Goal: Task Accomplishment & Management: Complete application form

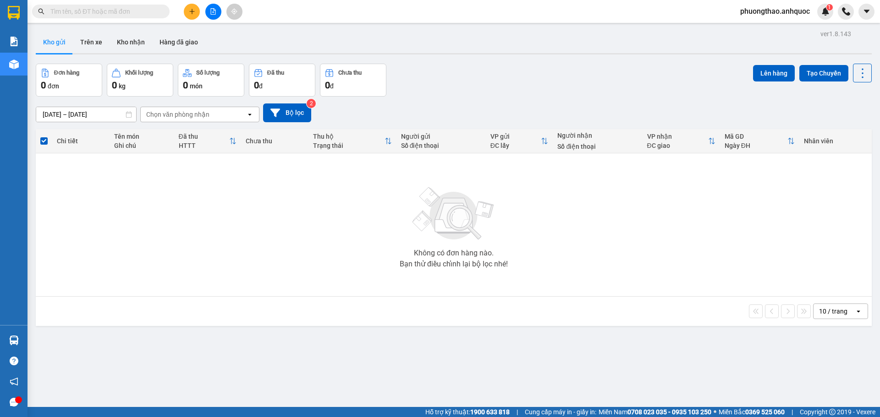
click at [214, 13] on icon "file-add" at bounding box center [213, 11] width 6 height 6
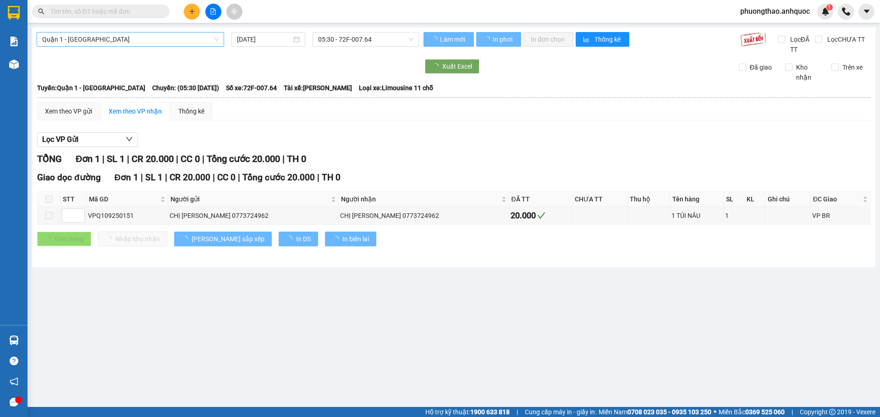
click at [104, 41] on span "Quận 1 - [GEOGRAPHIC_DATA]" at bounding box center [130, 40] width 176 height 14
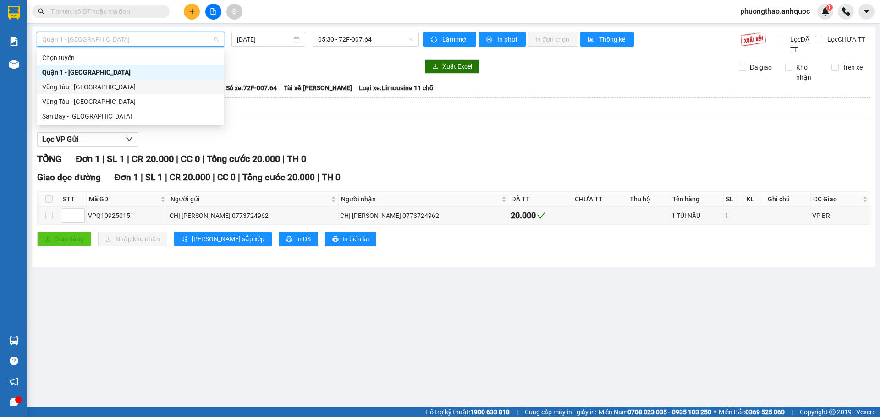
click at [85, 87] on div "Vũng Tàu - [GEOGRAPHIC_DATA]" at bounding box center [130, 87] width 176 height 10
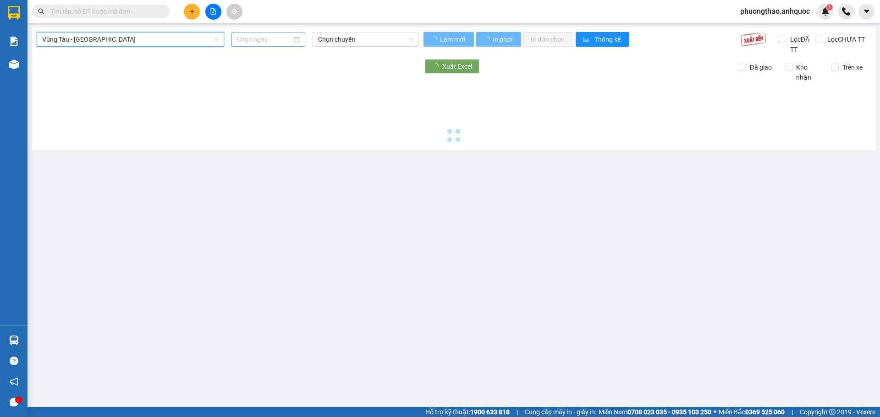
type input "[DATE]"
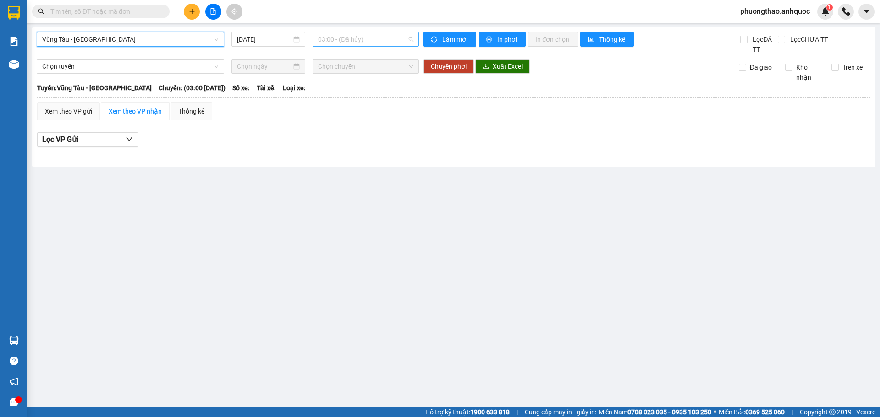
click at [334, 38] on span "03:00 - (Đã hủy)" at bounding box center [365, 40] width 95 height 14
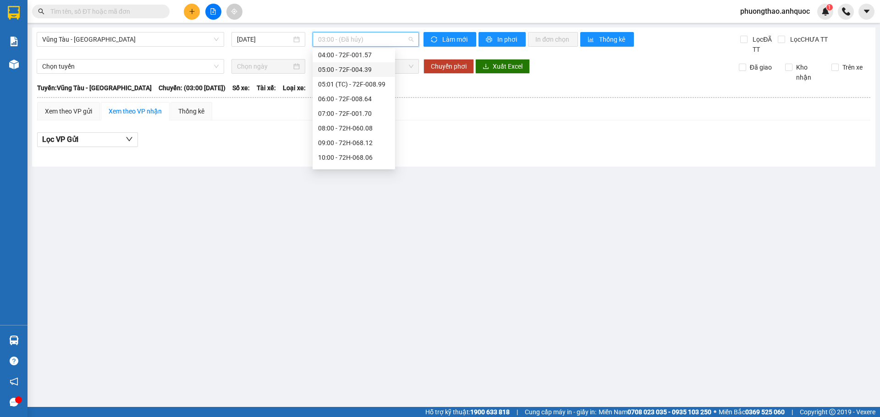
scroll to position [46, 0]
click at [352, 133] on div "09:00 - 72H-068.12" at bounding box center [353, 129] width 71 height 10
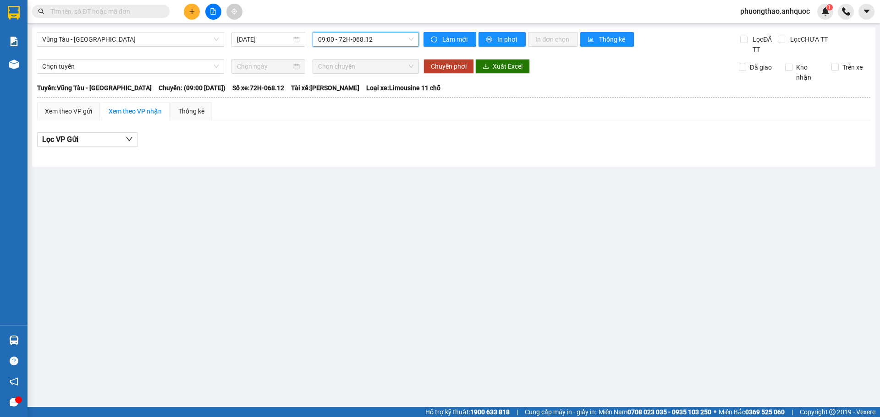
click at [359, 36] on span "09:00 - 72H-068.12" at bounding box center [365, 40] width 95 height 14
click at [347, 41] on span "09:00 - 72H-068.12" at bounding box center [365, 40] width 95 height 14
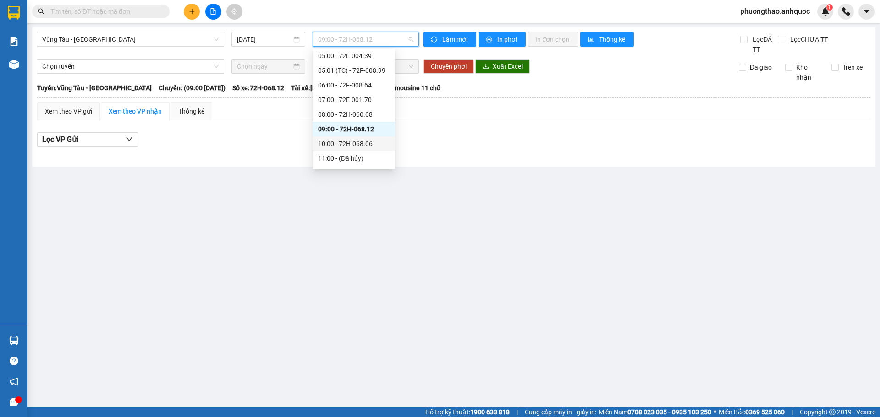
click at [347, 140] on div "10:00 - 72H-068.06" at bounding box center [353, 144] width 71 height 10
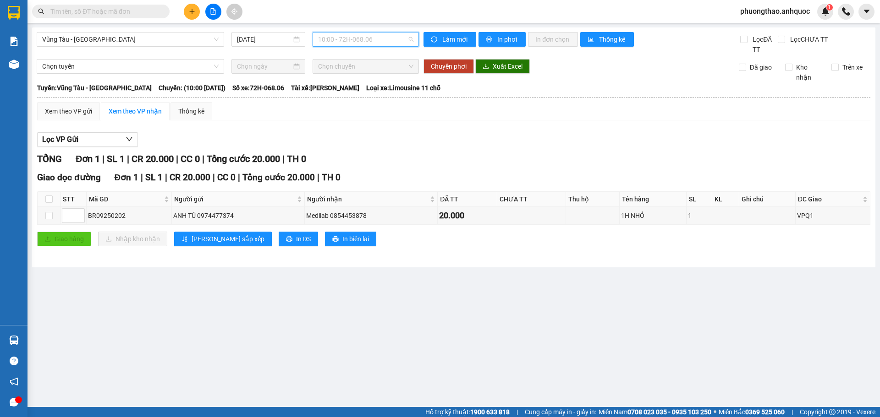
click at [376, 41] on span "10:00 - 72H-068.06" at bounding box center [365, 40] width 95 height 14
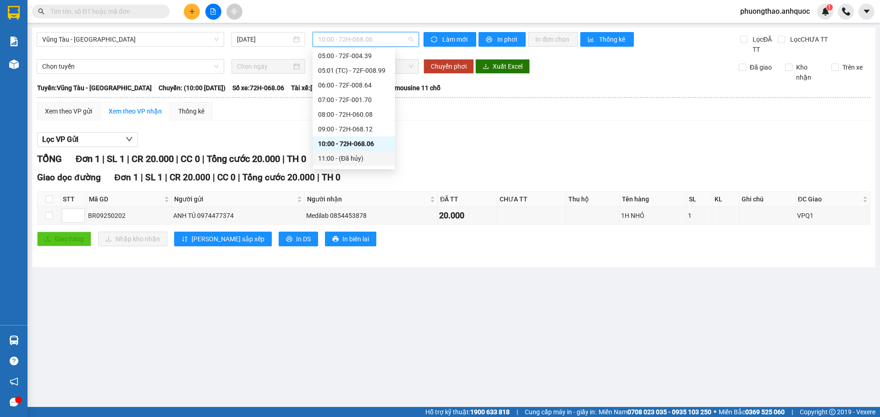
scroll to position [92, 0]
click at [347, 125] on div "11:01 (TC) - 72F-007.64" at bounding box center [353, 127] width 71 height 10
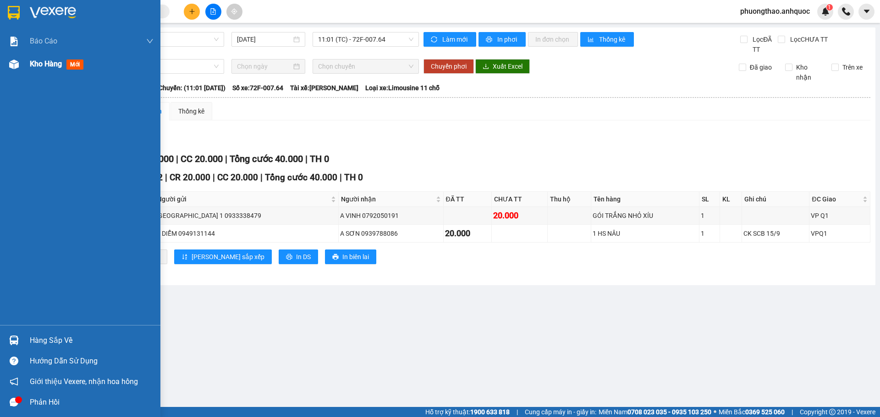
click at [8, 63] on div at bounding box center [14, 64] width 16 height 16
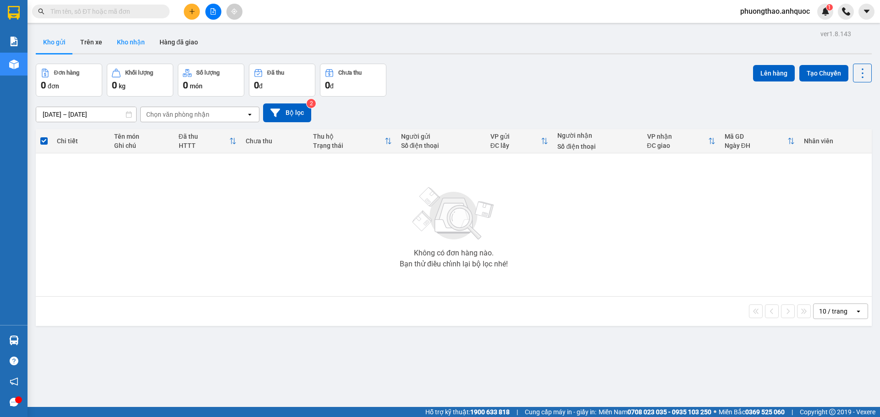
click at [135, 43] on button "Kho nhận" at bounding box center [131, 42] width 43 height 22
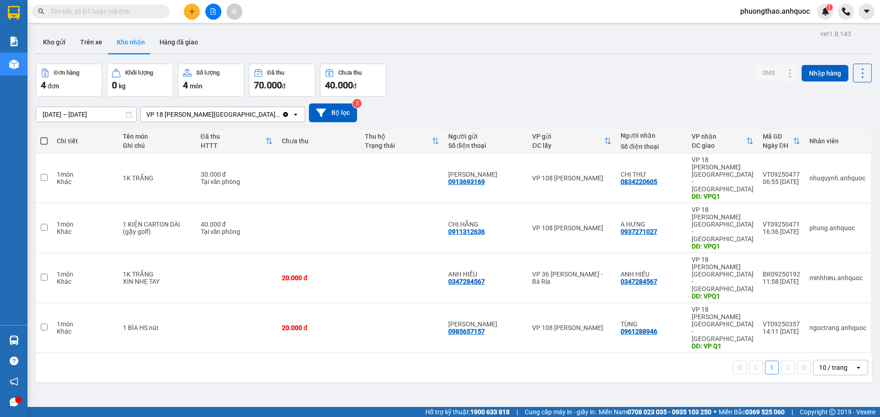
click at [212, 321] on div "ver 1.8.143 Kho gửi Trên xe Kho nhận Hàng đã giao Đơn hàng 4 đơn Khối lượng 0 k…" at bounding box center [453, 235] width 843 height 417
click at [188, 43] on button "Hàng đã giao" at bounding box center [178, 42] width 53 height 22
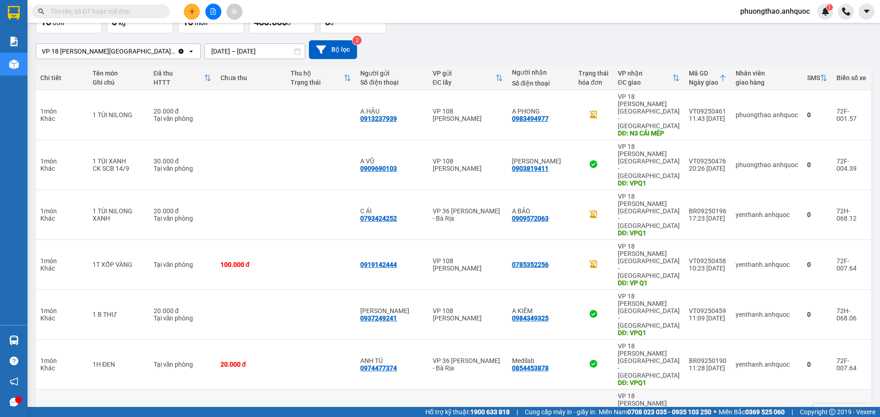
scroll to position [17, 0]
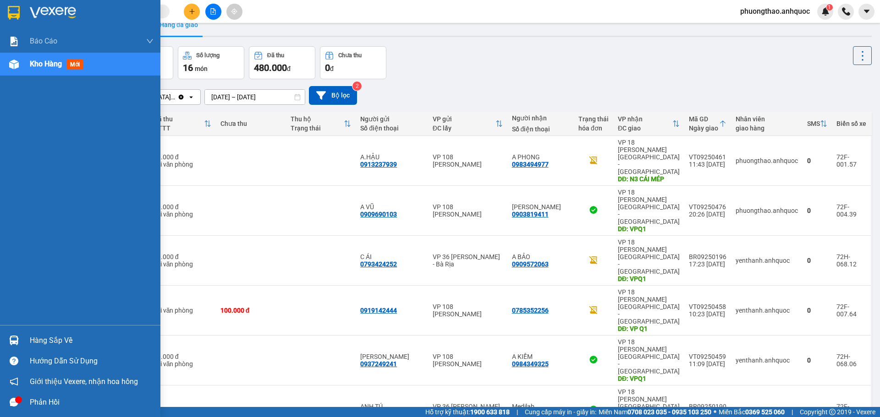
click at [21, 159] on div "Báo cáo Báo cáo dòng tiền (nhân viên) Doanh số tạo đơn theo VP gửi (nhân viên) …" at bounding box center [80, 178] width 160 height 296
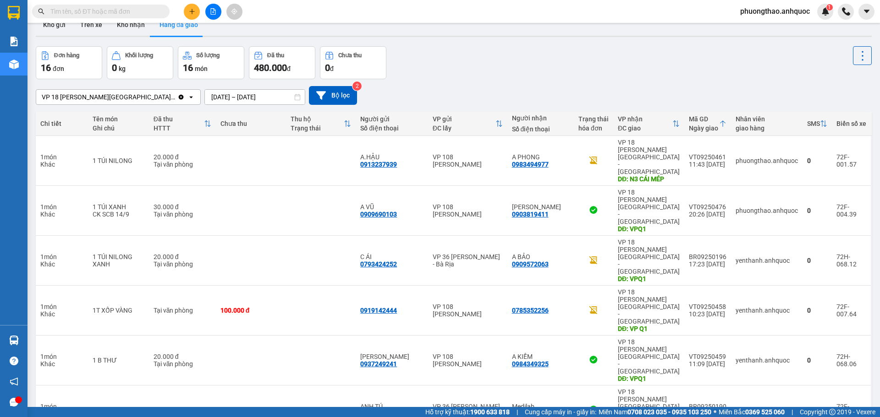
click at [409, 98] on div "VP 18 [PERSON_NAME][GEOGRAPHIC_DATA] - Quận 1 Clear value open [DATE] – [DATE] …" at bounding box center [454, 95] width 836 height 19
click at [218, 14] on button at bounding box center [213, 12] width 16 height 16
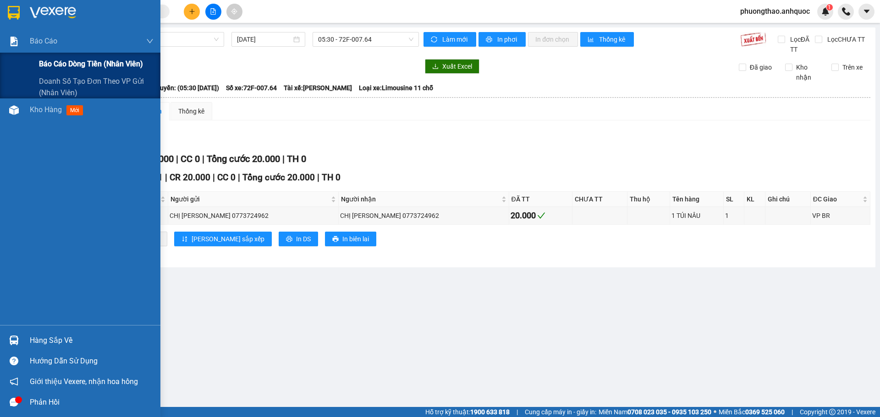
drag, startPoint x: 9, startPoint y: 68, endPoint x: 16, endPoint y: 96, distance: 28.3
click at [9, 69] on div "Báo cáo dòng tiền (nhân viên)" at bounding box center [80, 64] width 160 height 23
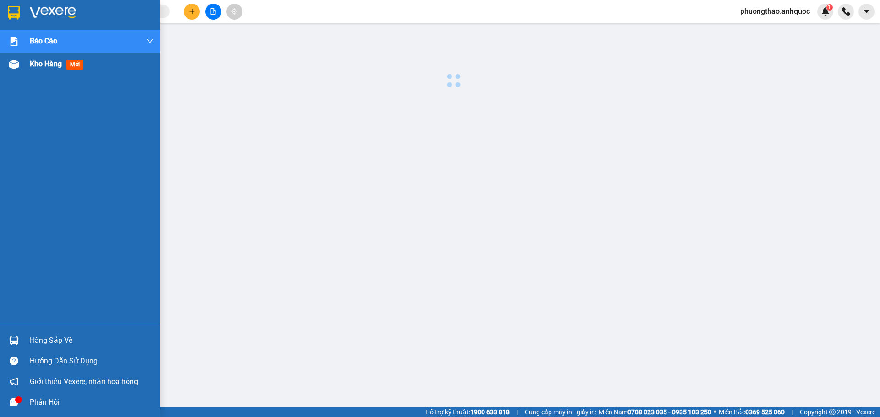
click at [19, 65] on div at bounding box center [14, 64] width 16 height 16
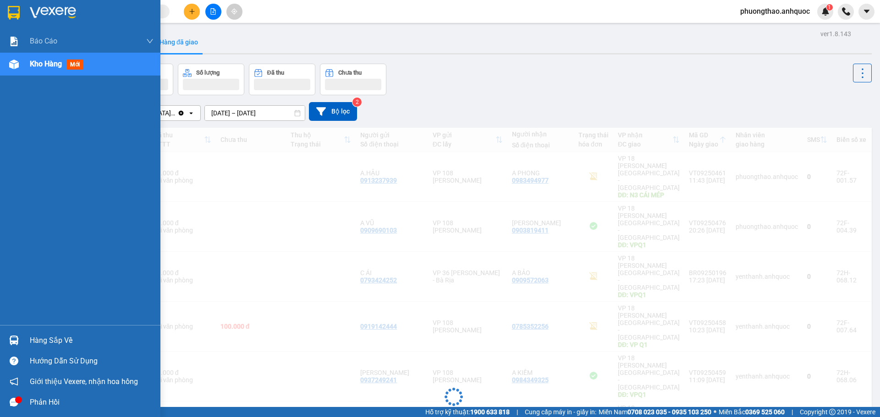
click at [19, 65] on div at bounding box center [14, 64] width 16 height 16
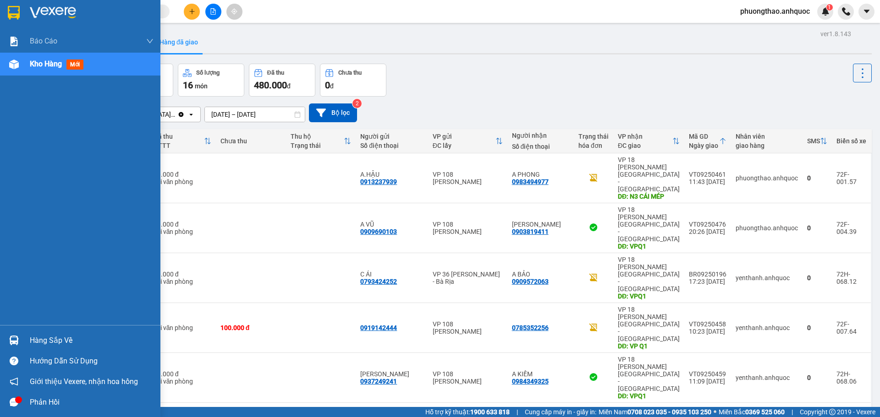
click at [7, 63] on div at bounding box center [14, 64] width 16 height 16
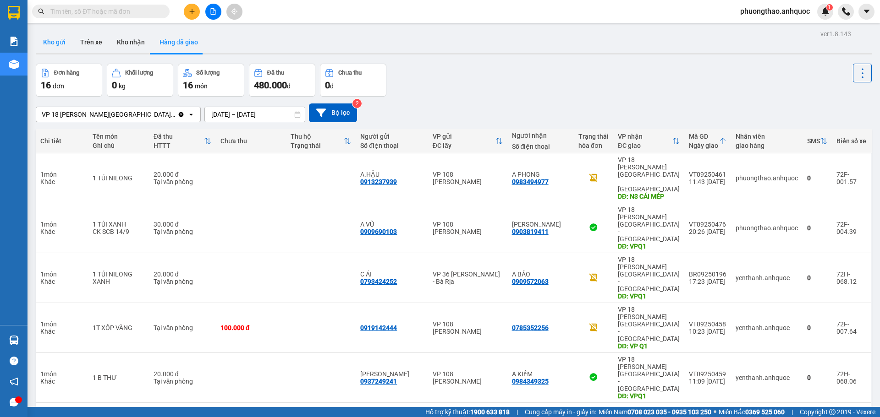
click at [54, 41] on button "Kho gửi" at bounding box center [54, 42] width 37 height 22
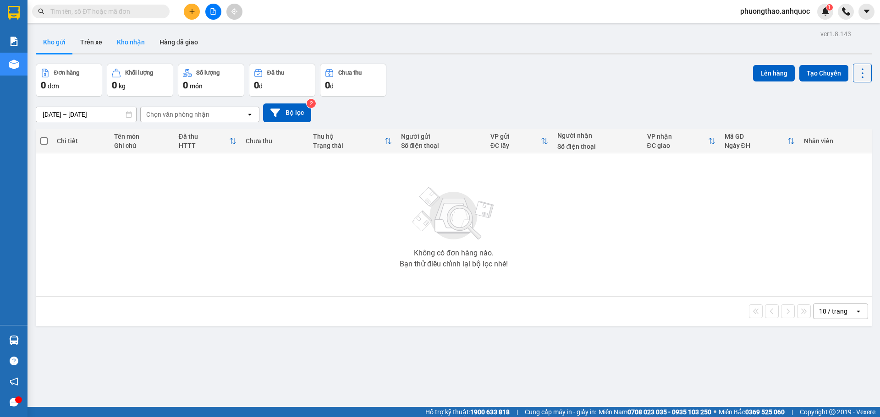
click at [137, 39] on button "Kho nhận" at bounding box center [131, 42] width 43 height 22
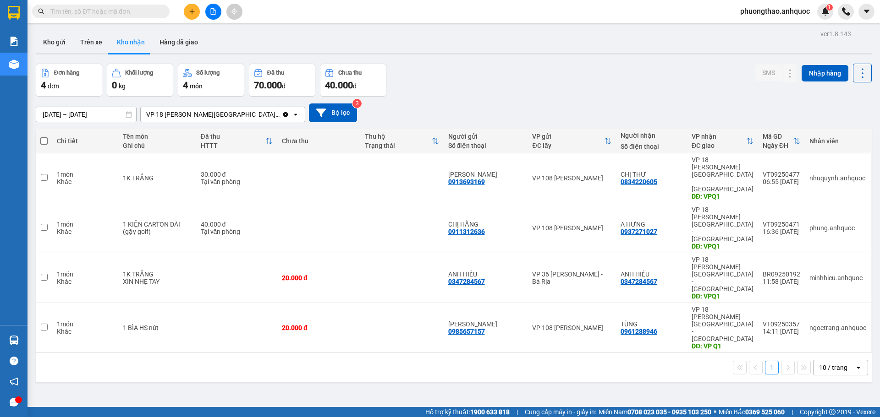
click at [148, 346] on div "ver 1.8.143 Kho gửi Trên xe Kho nhận Hàng đã giao Đơn hàng 4 đơn Khối lượng 0 k…" at bounding box center [453, 235] width 843 height 417
click at [178, 44] on button "Hàng đã giao" at bounding box center [178, 42] width 53 height 22
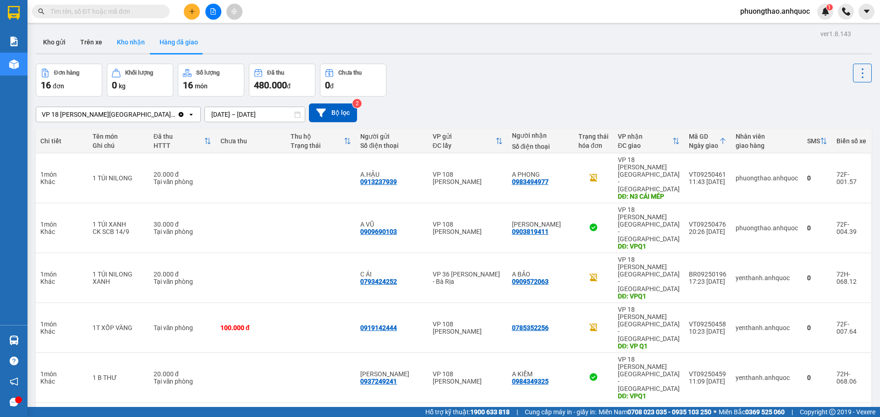
click at [129, 47] on button "Kho nhận" at bounding box center [131, 42] width 43 height 22
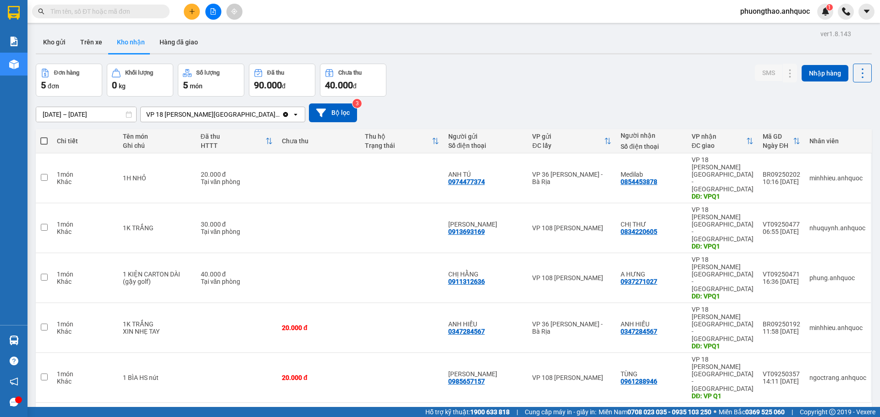
click at [201, 370] on div "ver 1.8.143 Kho gửi Trên xe Kho nhận Hàng đã giao Đơn hàng 5 đơn Khối lượng 0 k…" at bounding box center [453, 235] width 843 height 417
click at [68, 39] on button "Kho gửi" at bounding box center [54, 42] width 37 height 22
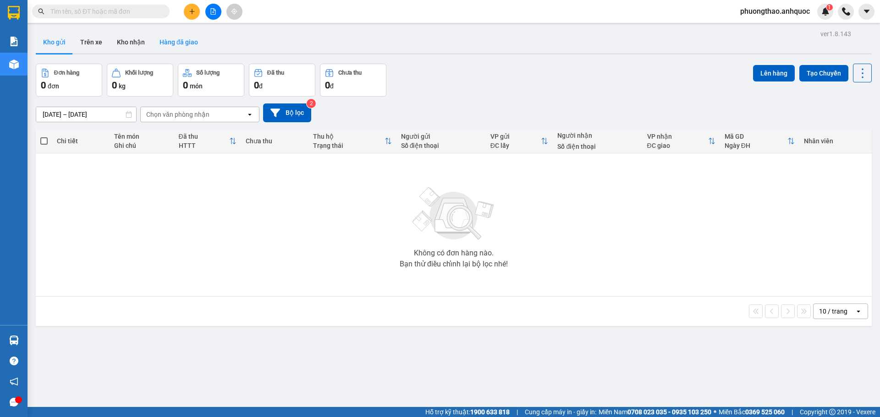
click at [179, 45] on button "Hàng đã giao" at bounding box center [178, 42] width 53 height 22
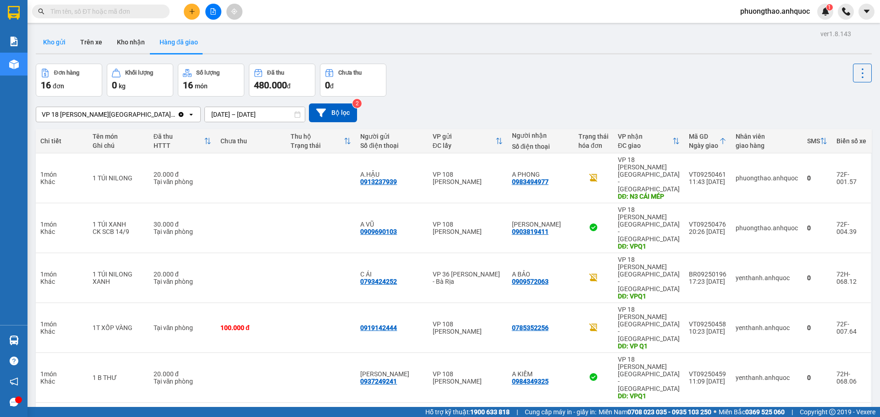
click at [60, 42] on button "Kho gửi" at bounding box center [54, 42] width 37 height 22
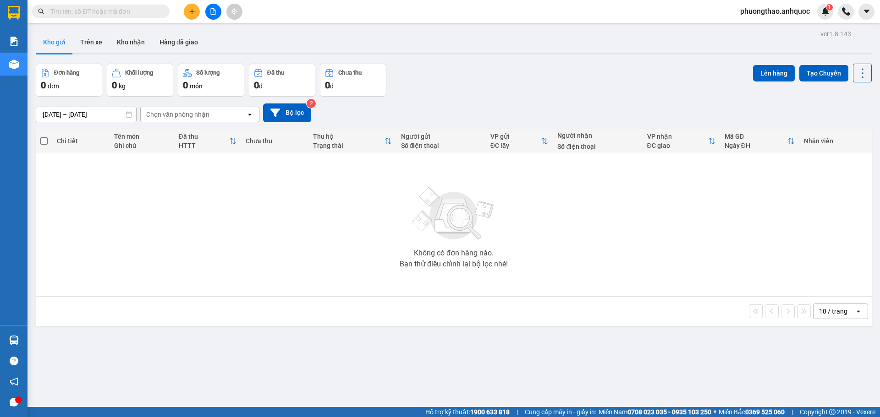
click at [192, 15] on button at bounding box center [192, 12] width 16 height 16
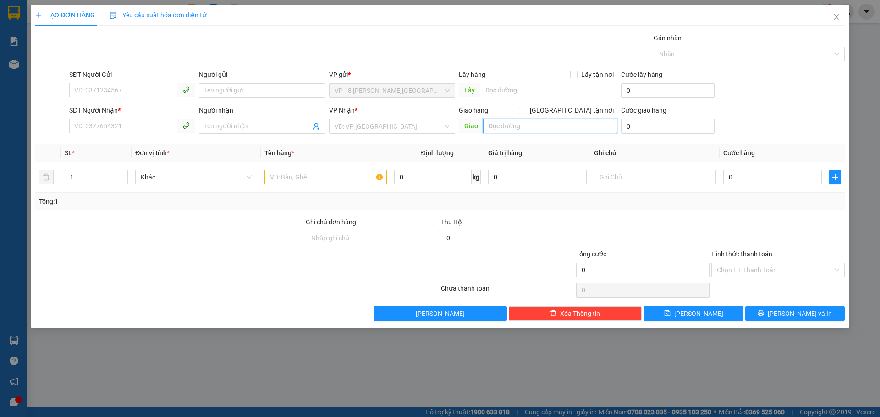
click at [527, 129] on input "text" at bounding box center [550, 126] width 134 height 15
click at [738, 206] on div "Tổng: 1" at bounding box center [440, 202] width 802 height 10
click at [836, 14] on icon "close" at bounding box center [836, 16] width 7 height 7
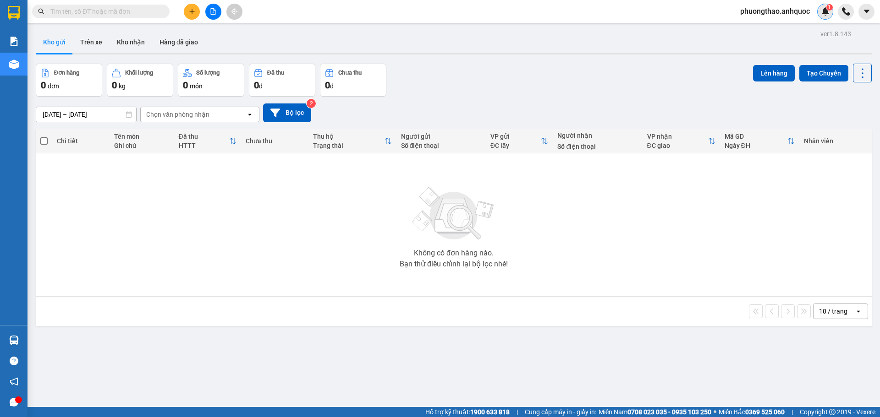
click at [823, 11] on img at bounding box center [825, 11] width 8 height 8
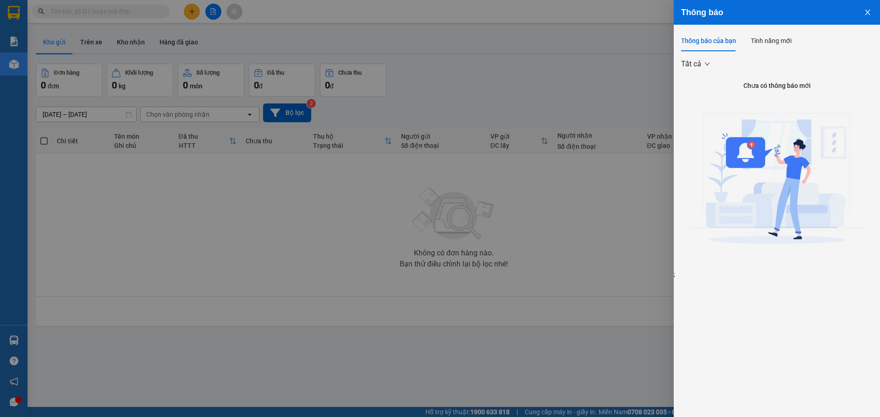
click at [865, 10] on icon "close" at bounding box center [867, 12] width 7 height 7
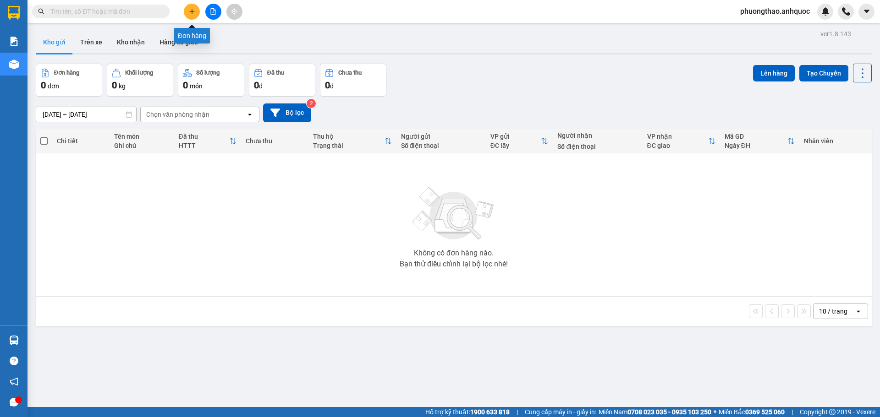
click at [191, 16] on button at bounding box center [192, 12] width 16 height 16
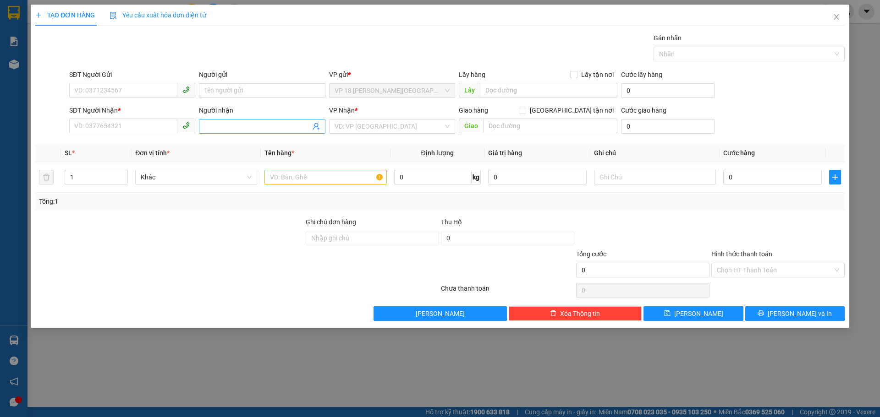
click at [242, 129] on input "Người nhận" at bounding box center [257, 126] width 106 height 10
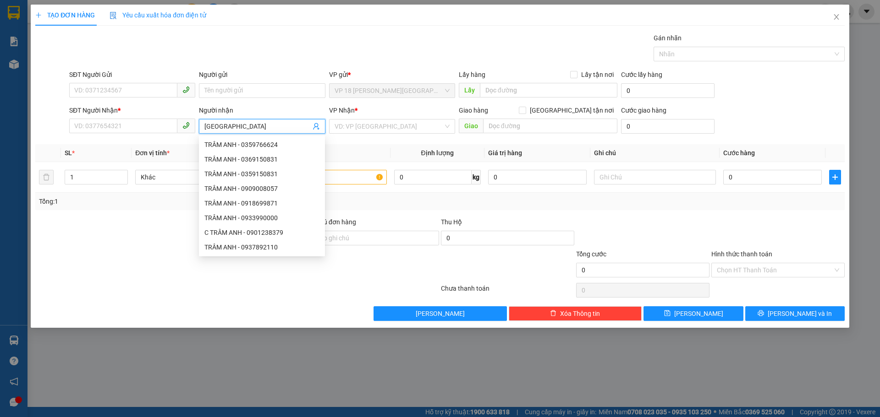
type input "NHẬT MỸ 1"
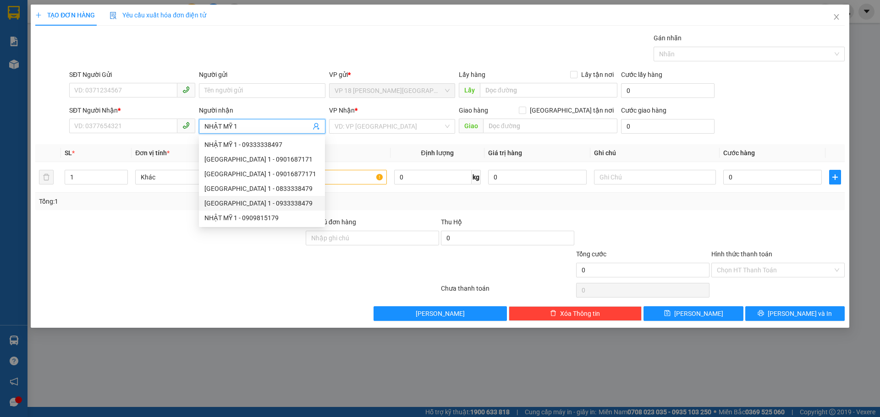
click at [259, 206] on div "[GEOGRAPHIC_DATA] 1 - 0933338479" at bounding box center [261, 203] width 115 height 10
type input "0933338479"
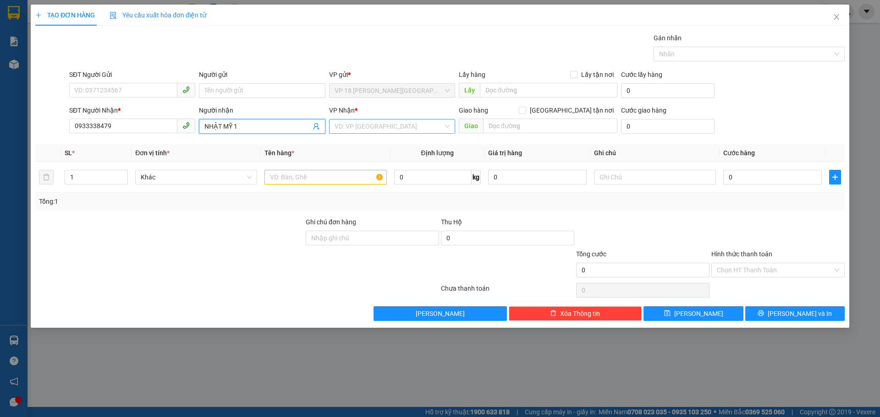
type input "NHẬT MỸ 1"
click at [352, 124] on input "search" at bounding box center [389, 127] width 109 height 14
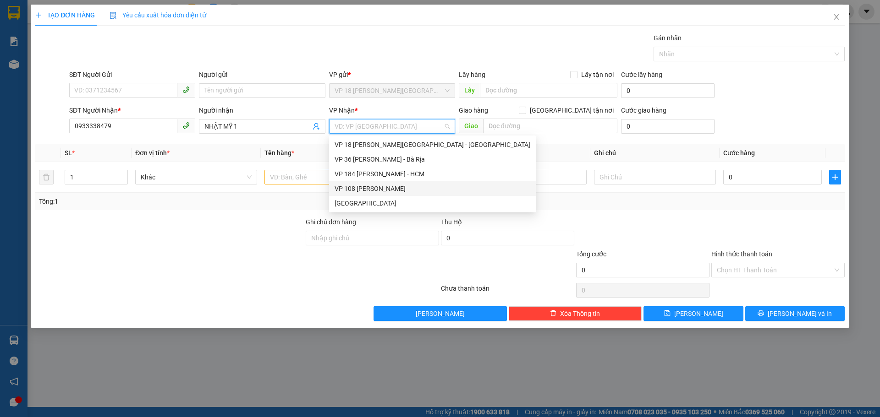
drag, startPoint x: 378, startPoint y: 187, endPoint x: 493, endPoint y: 133, distance: 127.3
click at [378, 187] on div "VP 108 [PERSON_NAME]" at bounding box center [433, 189] width 196 height 10
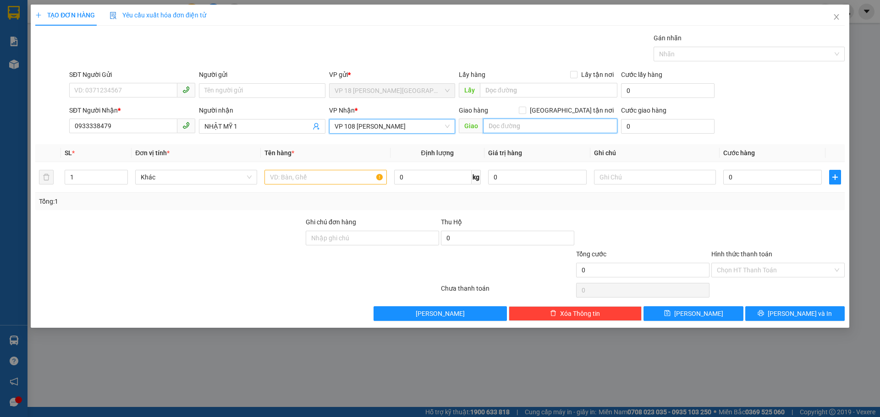
click at [496, 129] on input "text" at bounding box center [550, 126] width 134 height 15
type input "VPVT"
click at [323, 175] on input "text" at bounding box center [325, 177] width 122 height 15
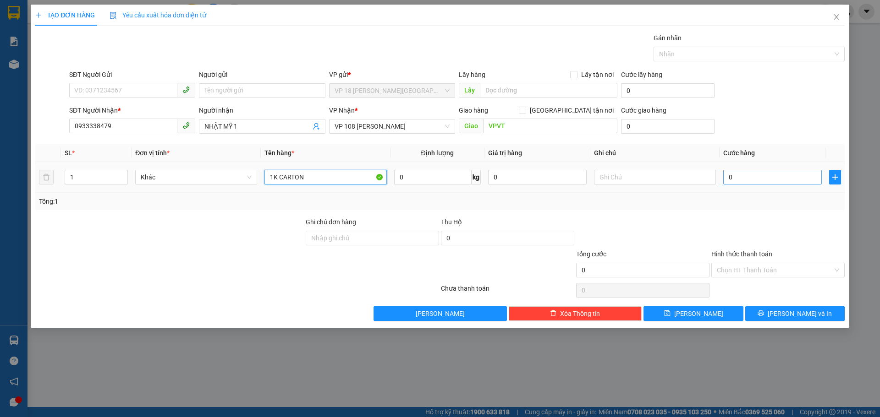
type input "1K CARTON"
click at [740, 183] on input "0" at bounding box center [772, 177] width 99 height 15
type input "3"
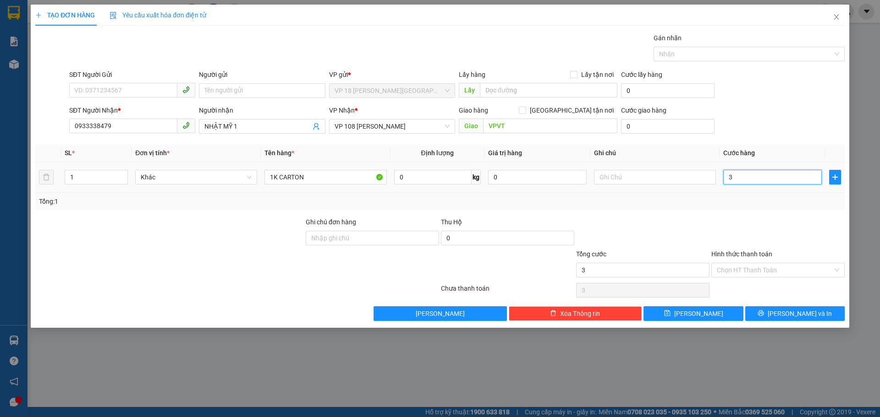
type input "30"
type input "300"
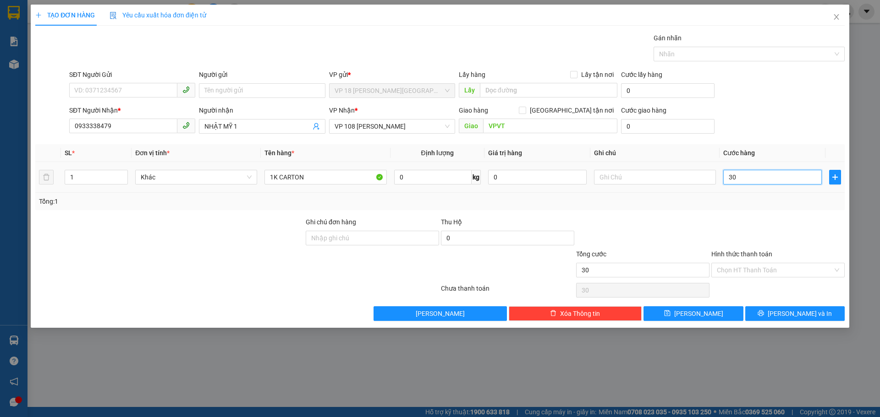
type input "300"
type input "3.000"
type input "30.000"
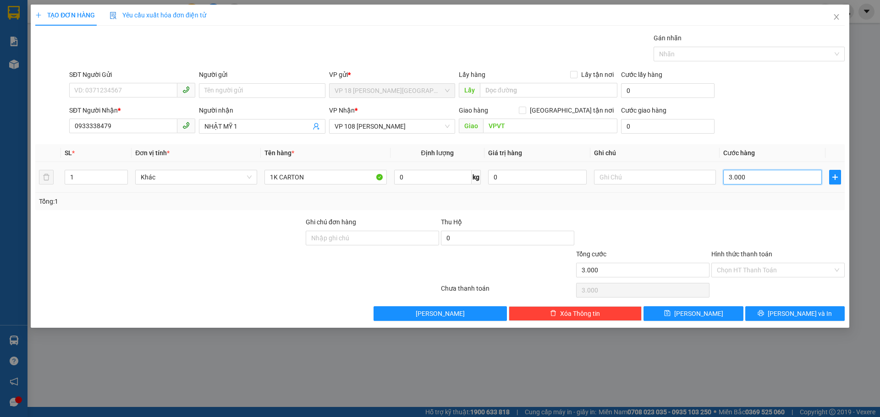
type input "30.000"
click at [771, 317] on button "[PERSON_NAME] và In" at bounding box center [794, 314] width 99 height 15
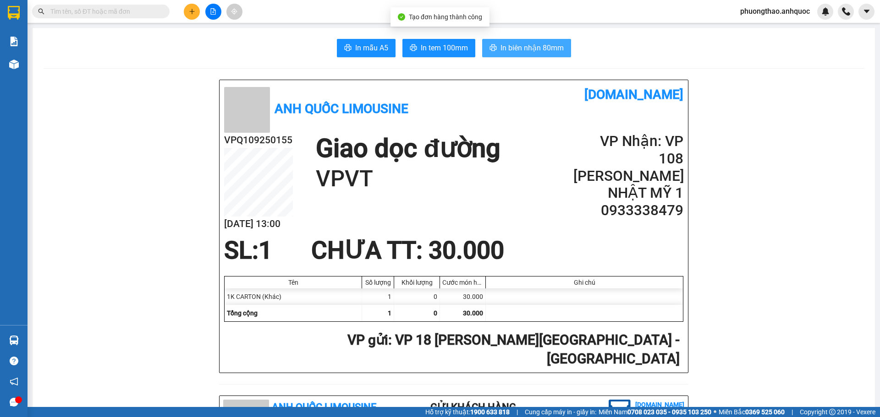
click at [525, 47] on span "In biên nhận 80mm" at bounding box center [531, 47] width 63 height 11
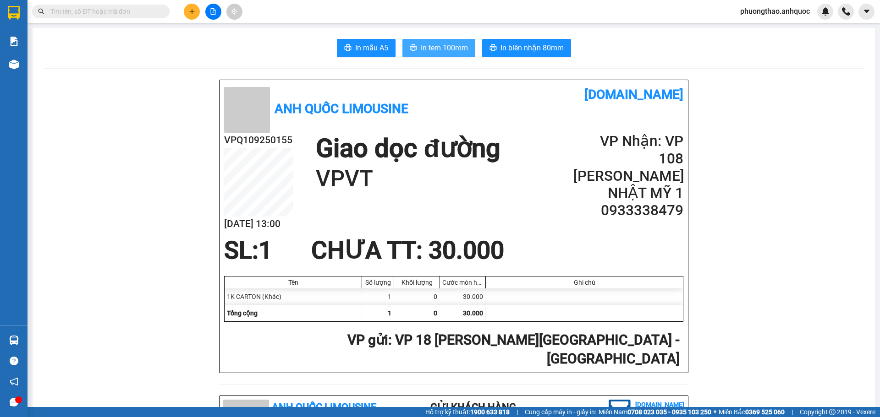
click at [439, 48] on span "In tem 100mm" at bounding box center [444, 47] width 47 height 11
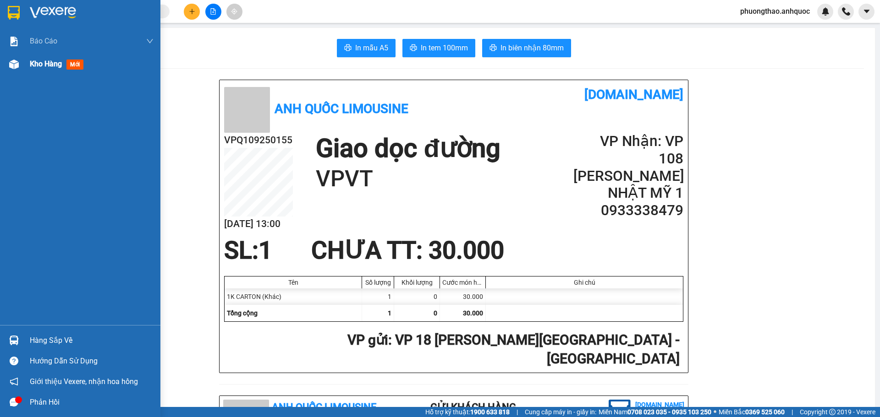
click at [15, 63] on img at bounding box center [14, 65] width 10 height 10
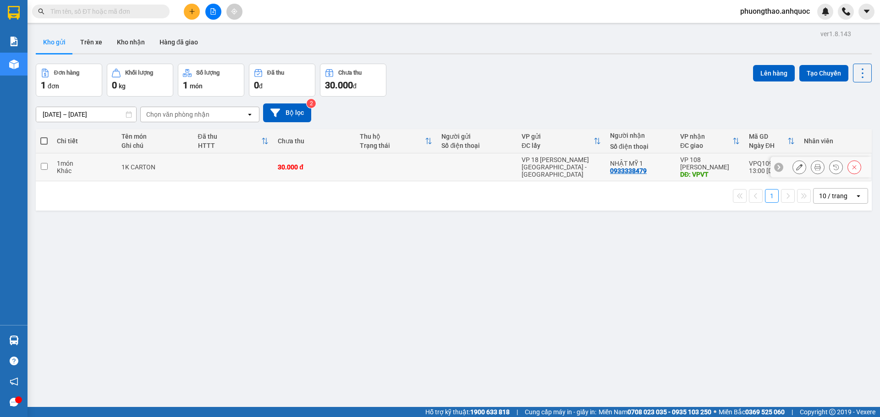
click at [178, 175] on td "1K CARTON" at bounding box center [155, 168] width 76 height 28
checkbox input "true"
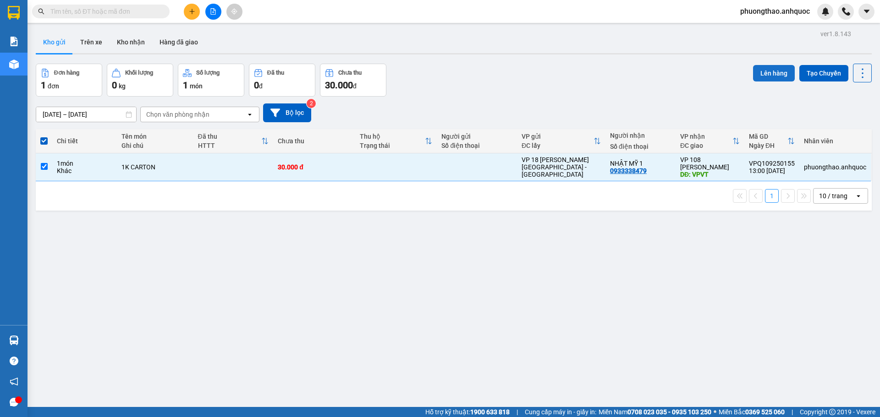
click at [776, 75] on button "Lên hàng" at bounding box center [774, 73] width 42 height 16
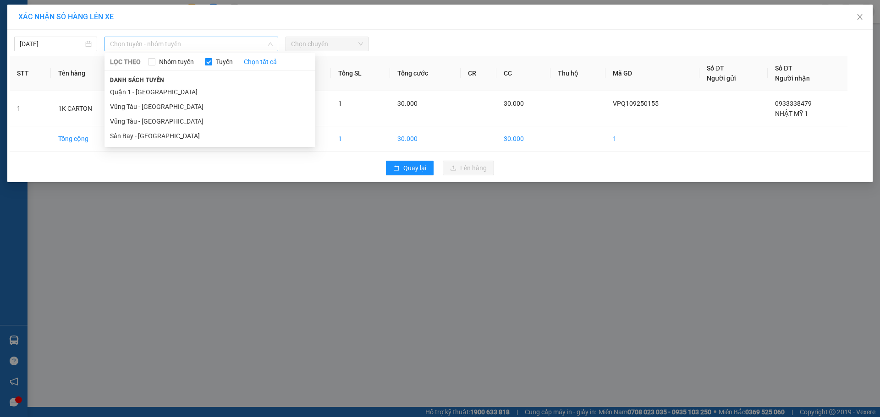
click at [148, 38] on span "Chọn tuyến - nhóm tuyến" at bounding box center [191, 44] width 163 height 14
click at [143, 85] on li "Quận 1 - [GEOGRAPHIC_DATA]" at bounding box center [209, 92] width 211 height 15
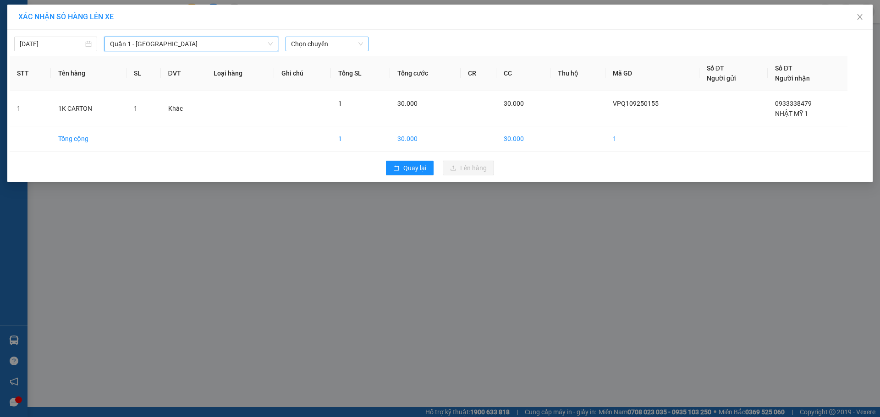
click at [336, 46] on span "Chọn chuyến" at bounding box center [327, 44] width 72 height 14
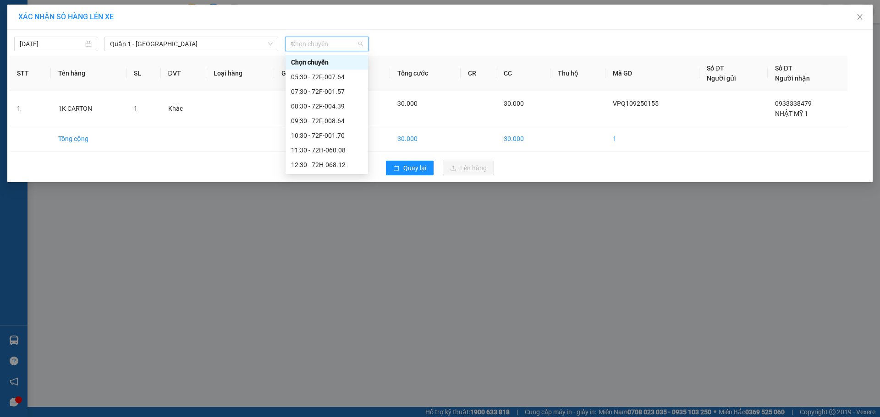
type input "13"
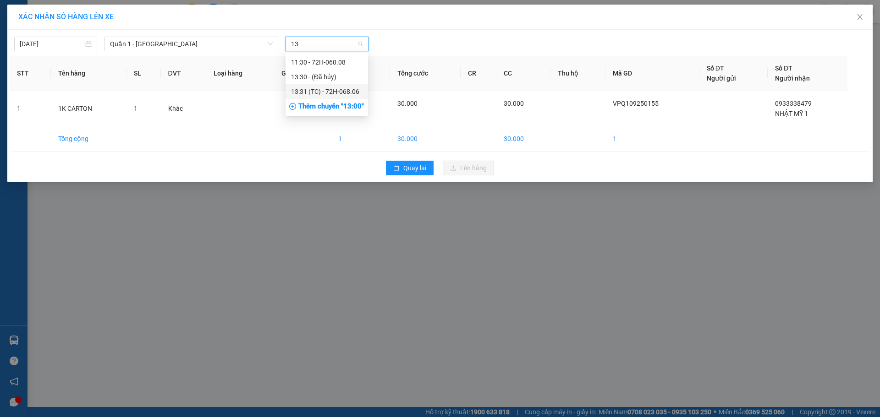
click at [341, 95] on div "13:31 (TC) - 72H-068.06" at bounding box center [326, 92] width 71 height 10
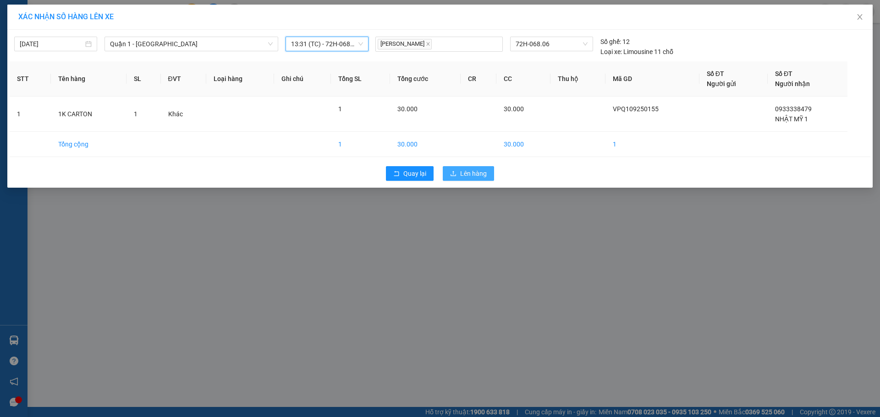
click at [457, 174] on button "Lên hàng" at bounding box center [468, 173] width 51 height 15
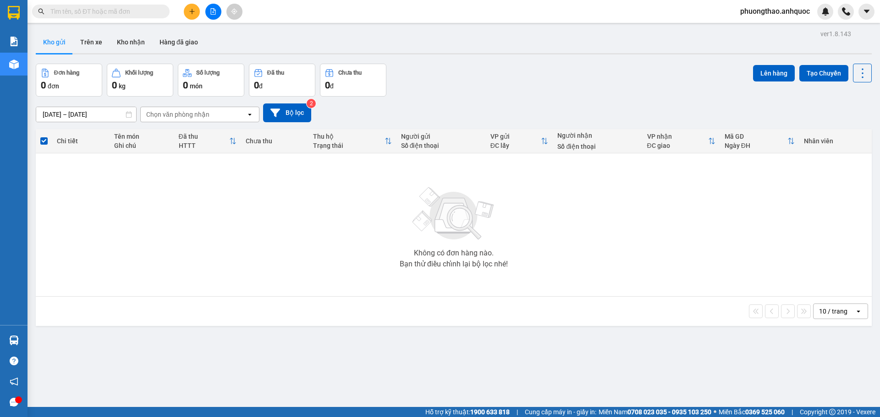
click at [772, 10] on span "phuongthao.anhquoc" at bounding box center [775, 10] width 84 height 11
click at [752, 27] on span "Đăng xuất" at bounding box center [778, 28] width 66 height 10
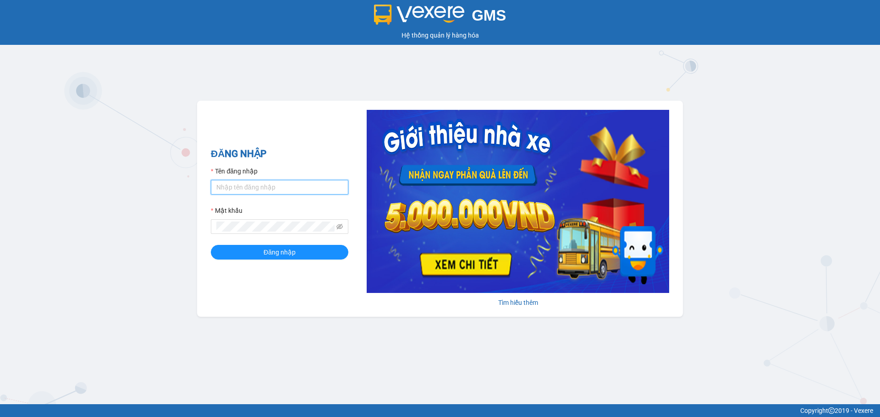
type input "ngoctrang.anhquoc"
click at [308, 187] on input "ngoctrang.anhquoc" at bounding box center [279, 187] width 137 height 15
type input "yenthanh.anhquoc"
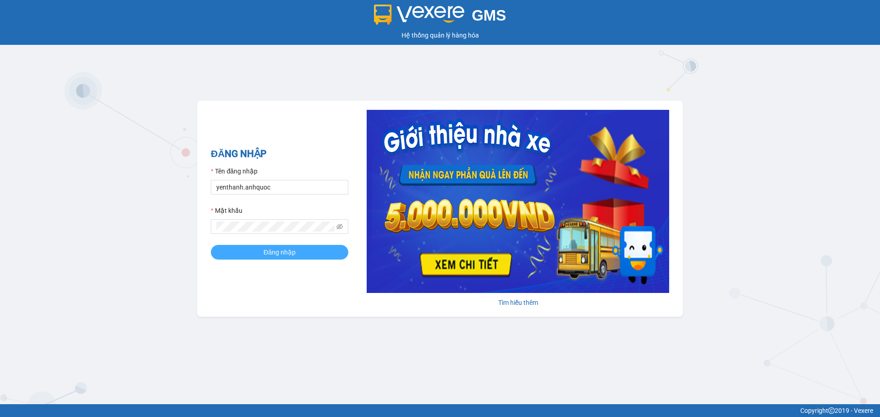
click at [303, 255] on button "Đăng nhập" at bounding box center [279, 252] width 137 height 15
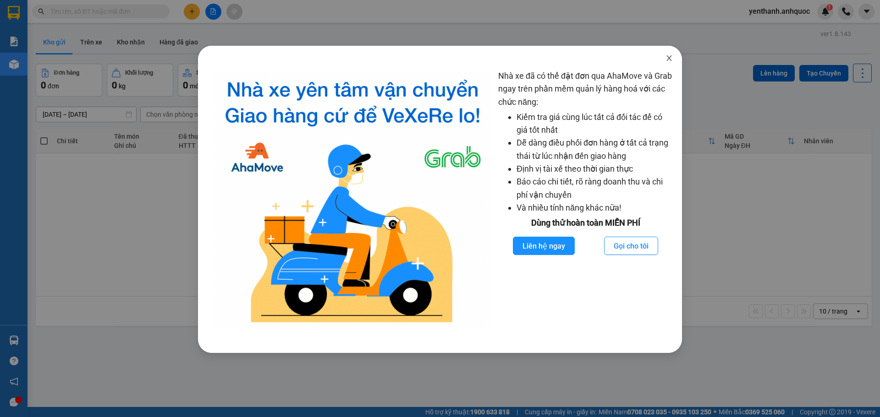
click at [670, 60] on icon "close" at bounding box center [668, 57] width 5 height 5
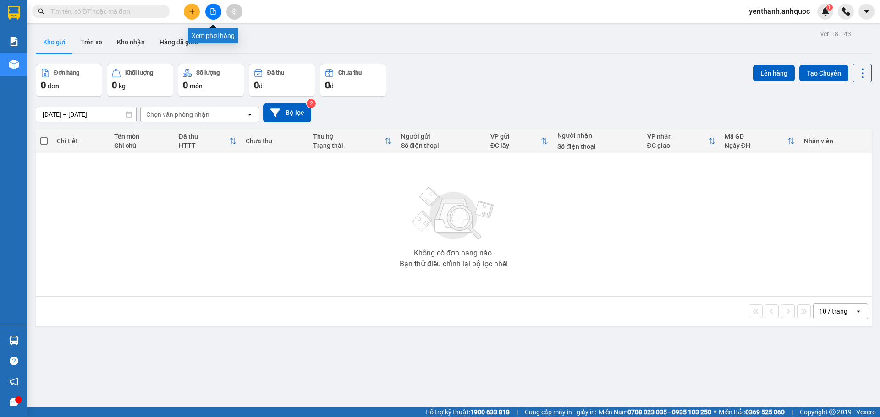
click at [212, 15] on button at bounding box center [213, 12] width 16 height 16
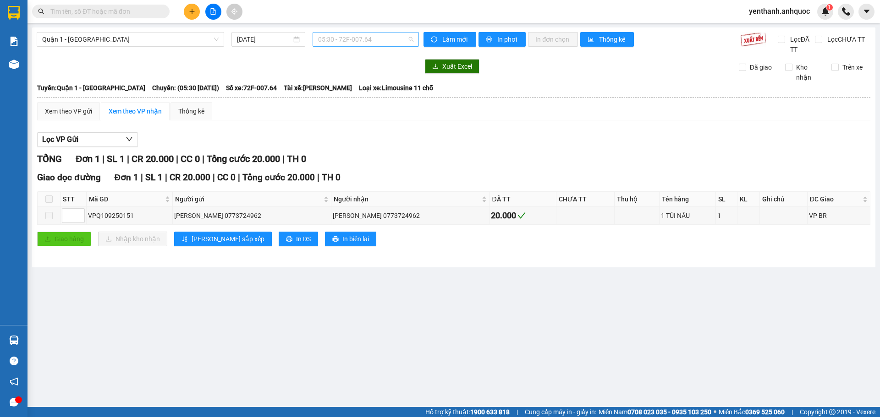
click at [381, 43] on span "05:30 - 72F-007.64" at bounding box center [365, 40] width 95 height 14
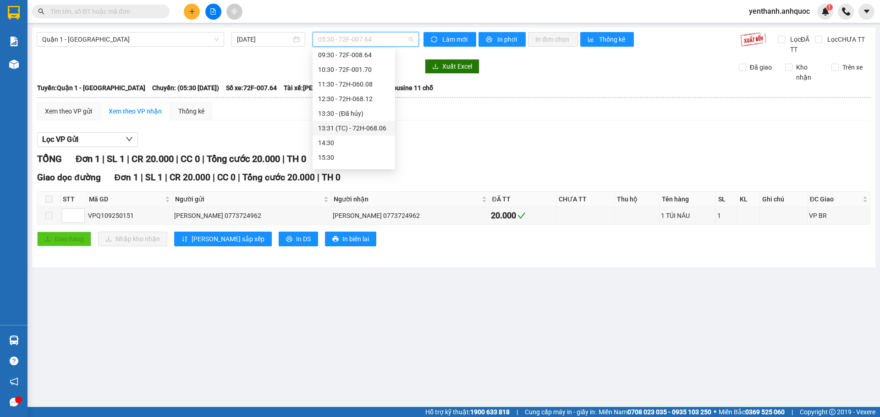
scroll to position [46, 0]
click at [349, 142] on div "13:31 (TC) - 72H-068.06" at bounding box center [353, 144] width 71 height 10
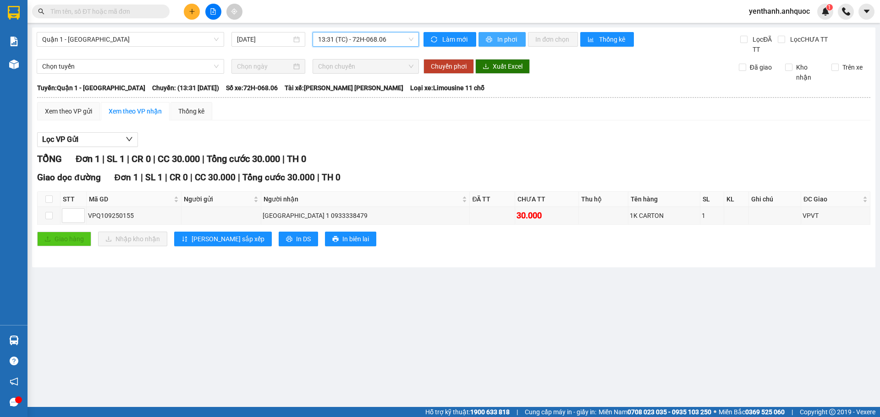
click at [505, 38] on span "In phơi" at bounding box center [507, 39] width 21 height 10
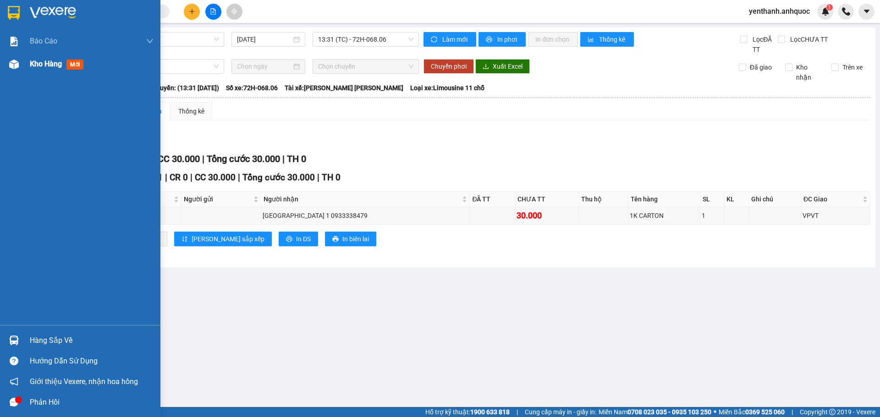
click at [48, 67] on span "Kho hàng" at bounding box center [46, 64] width 32 height 9
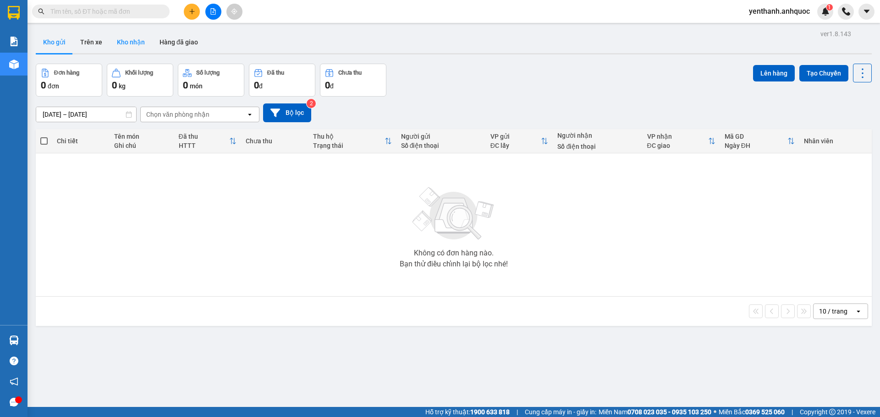
click at [136, 44] on button "Kho nhận" at bounding box center [131, 42] width 43 height 22
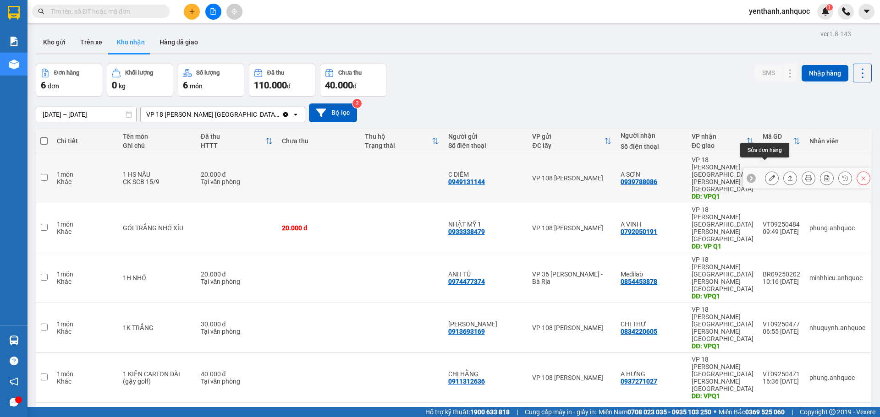
click at [765, 171] on button at bounding box center [771, 178] width 13 height 16
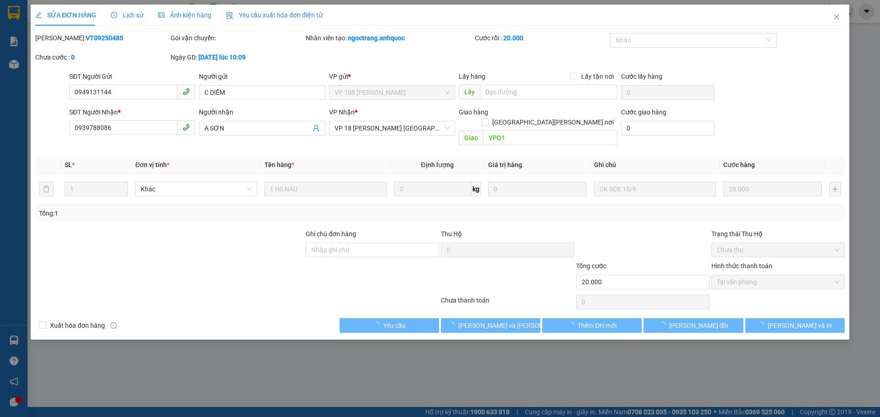
type input "0949131144"
type input "C DIỄM"
type input "0939788086"
type input "A SƠN"
type input "VPQ1"
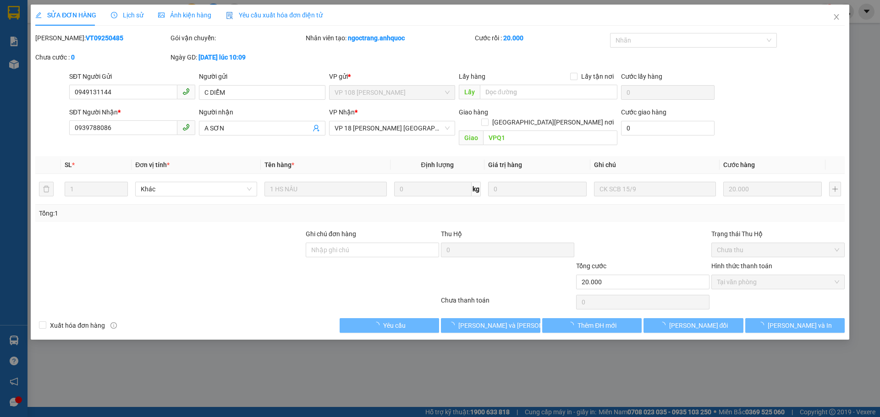
type input "20.000"
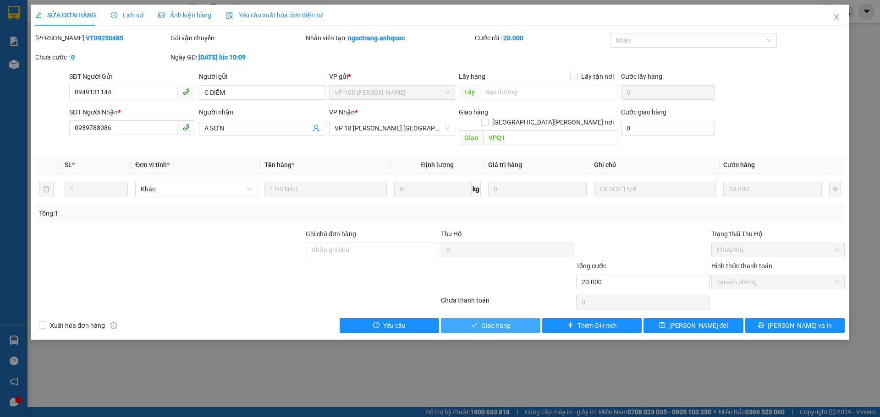
click at [488, 321] on span "Giao hàng" at bounding box center [495, 326] width 29 height 10
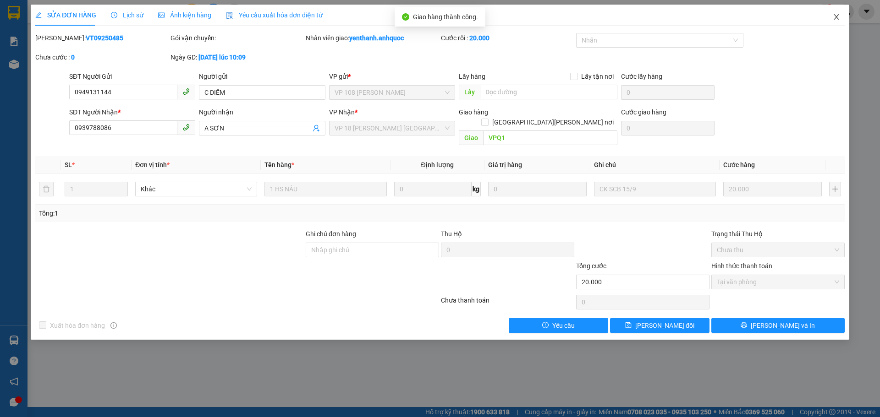
click at [838, 20] on icon "close" at bounding box center [836, 16] width 7 height 7
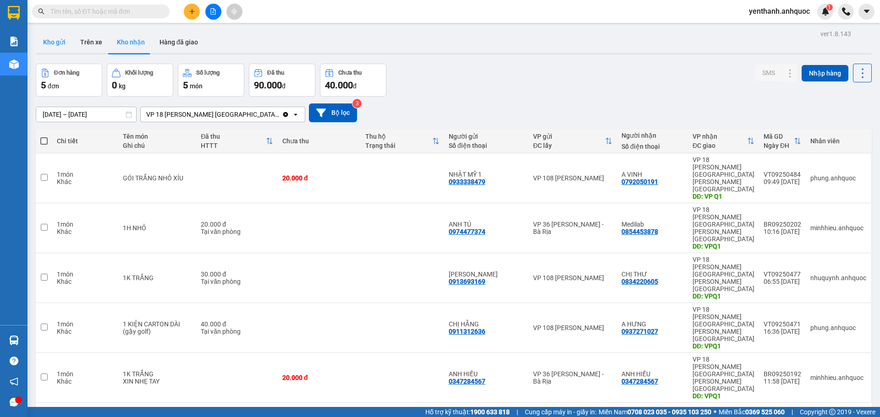
click at [58, 46] on button "Kho gửi" at bounding box center [54, 42] width 37 height 22
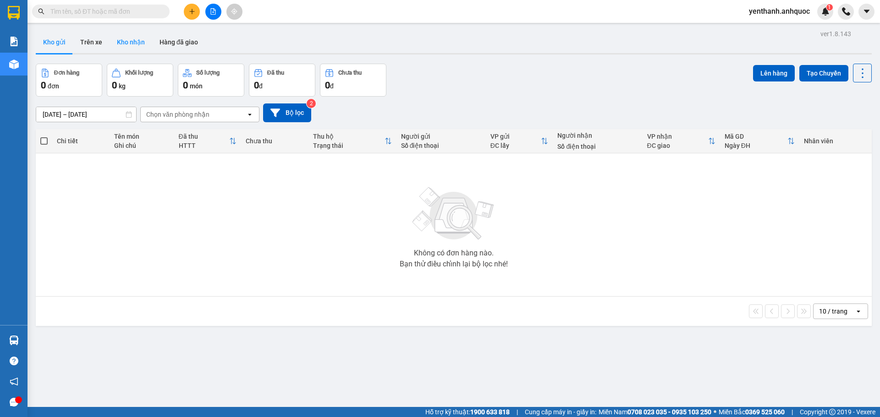
click at [126, 42] on button "Kho nhận" at bounding box center [131, 42] width 43 height 22
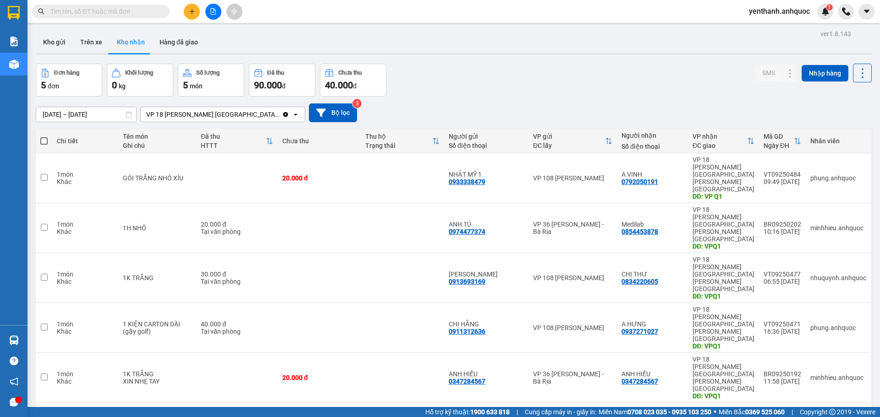
click at [194, 9] on icon "plus" at bounding box center [192, 11] width 6 height 6
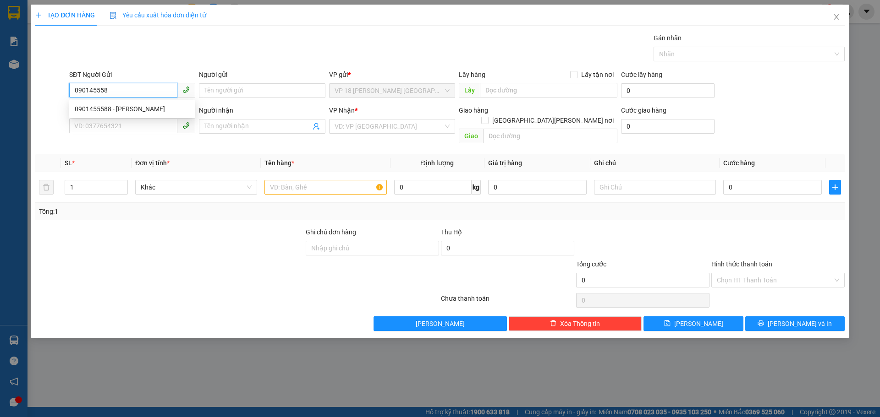
type input "0901455588"
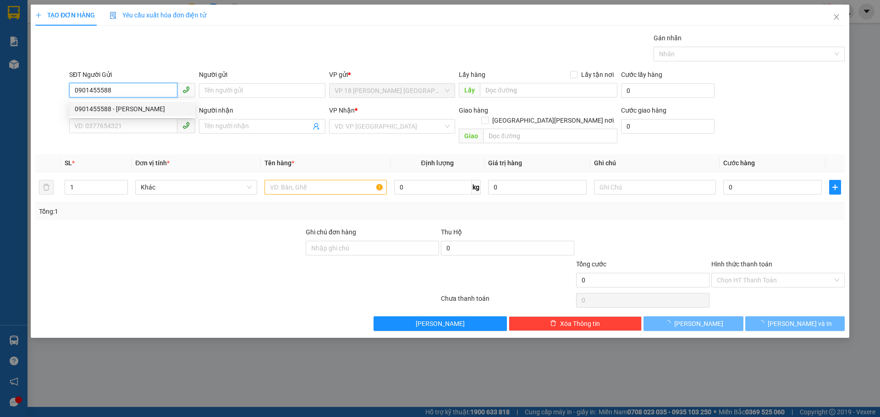
click at [144, 108] on div "0901455588 - CHỊ OANH" at bounding box center [132, 109] width 115 height 10
type input "CHỊ OANH"
type input "0918097695"
type input "CHỊ HIỀN PHƯƠNG"
type input "VP VT"
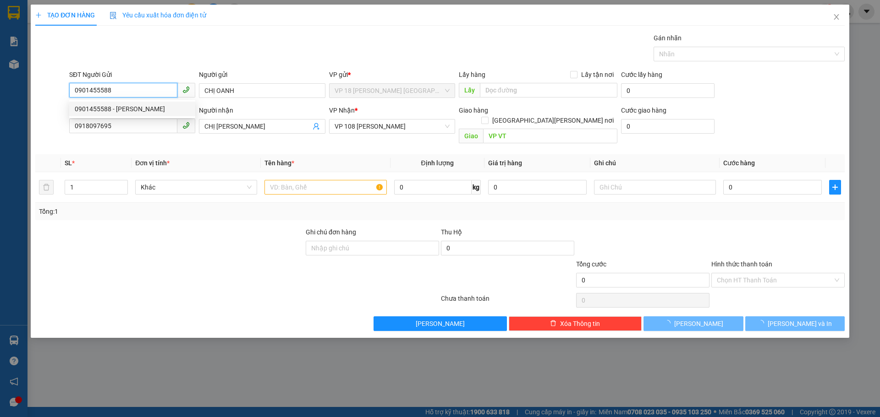
type input "30.000"
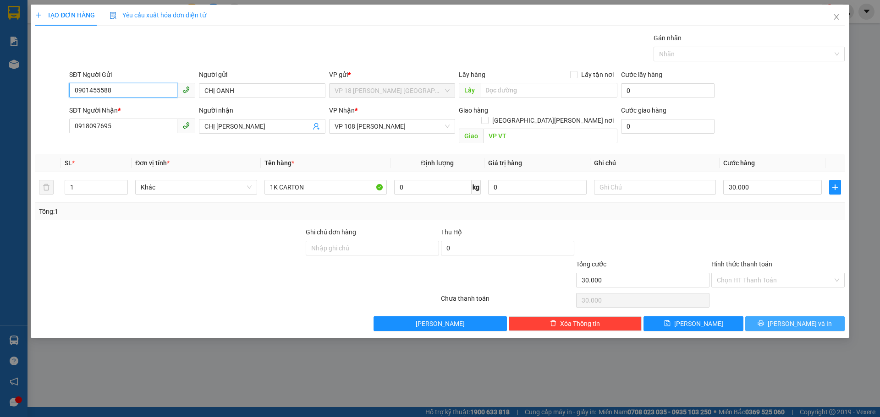
type input "0901455588"
click at [776, 317] on button "[PERSON_NAME] và In" at bounding box center [794, 324] width 99 height 15
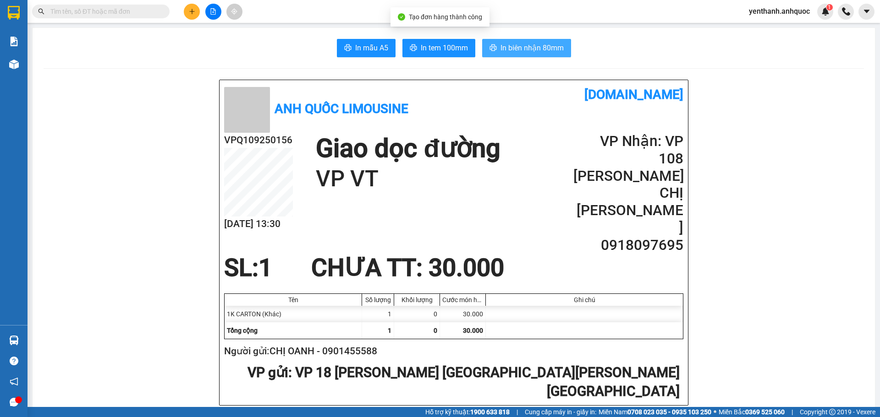
click at [514, 48] on span "In biên nhận 80mm" at bounding box center [531, 47] width 63 height 11
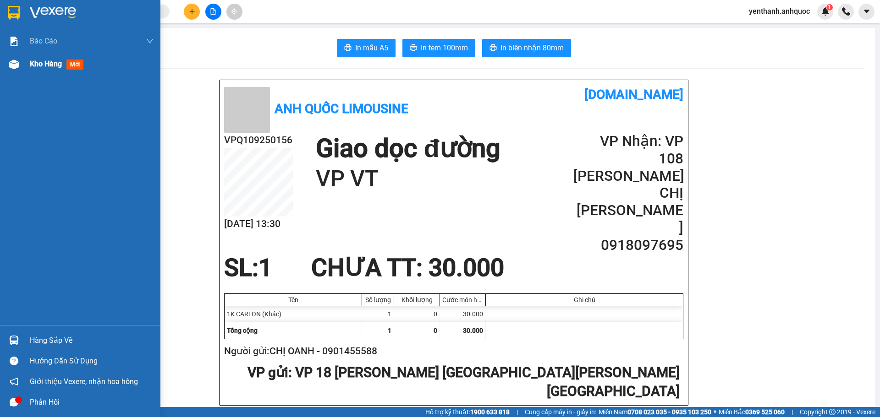
click at [25, 71] on div "Kho hàng mới" at bounding box center [80, 64] width 160 height 23
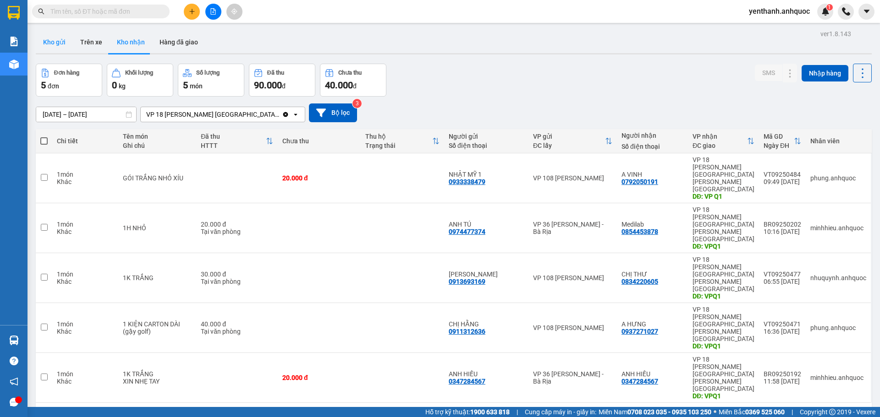
click at [64, 41] on button "Kho gửi" at bounding box center [54, 42] width 37 height 22
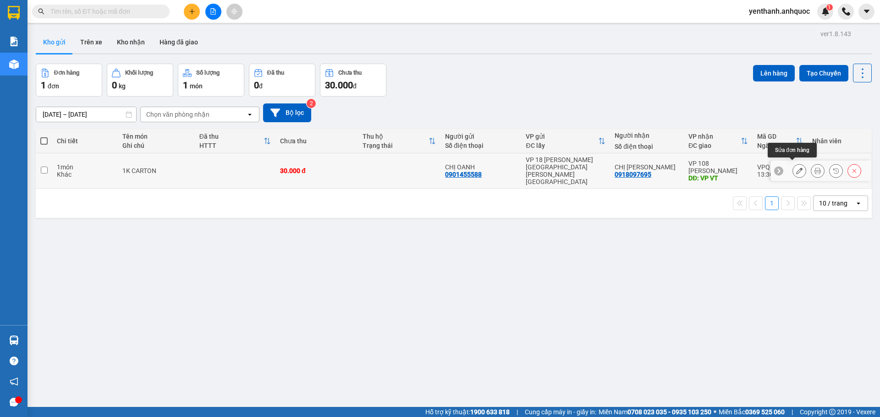
click at [796, 169] on icon at bounding box center [799, 171] width 6 height 6
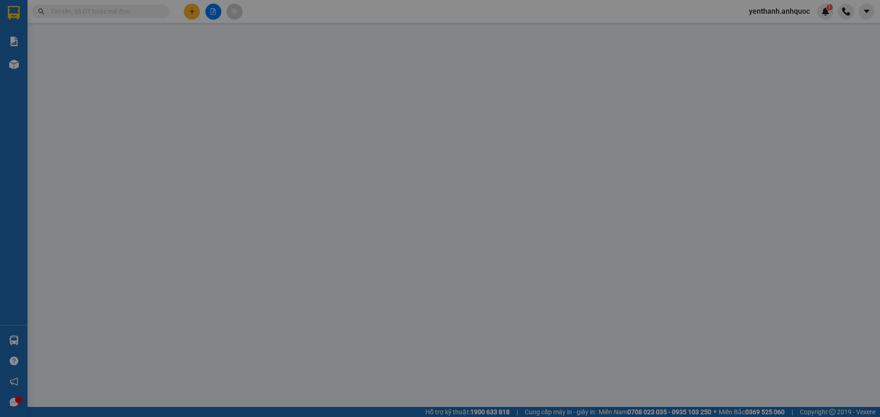
type input "0901455588"
type input "CHỊ OANH"
type input "0918097695"
type input "CHỊ HIỀN PHƯƠNG"
type input "VP VT"
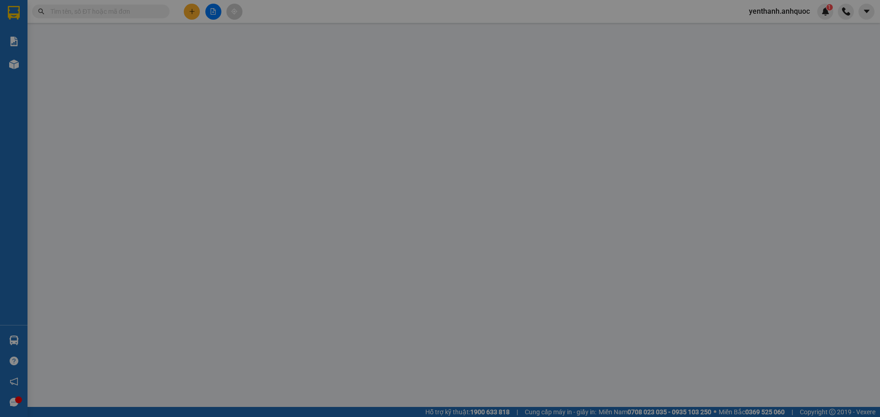
type input "30.000"
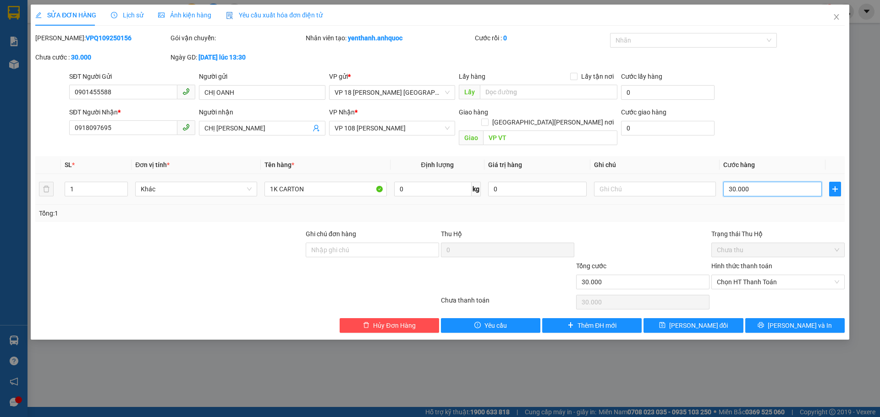
click at [782, 182] on input "30.000" at bounding box center [772, 189] width 99 height 15
type input "2"
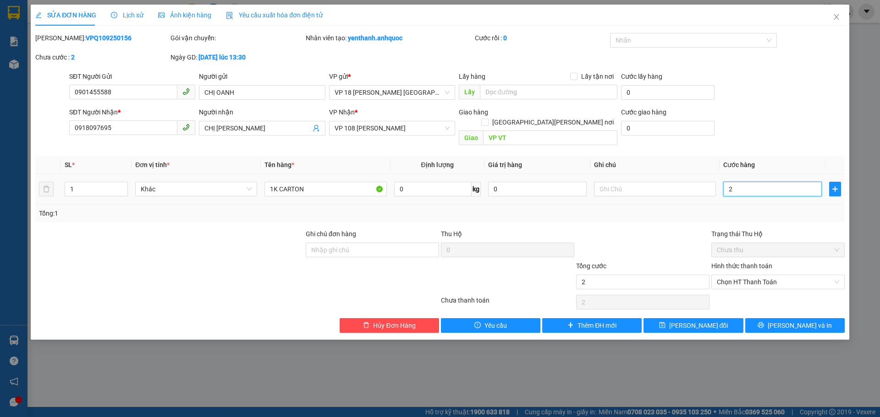
type input "20"
type input "200"
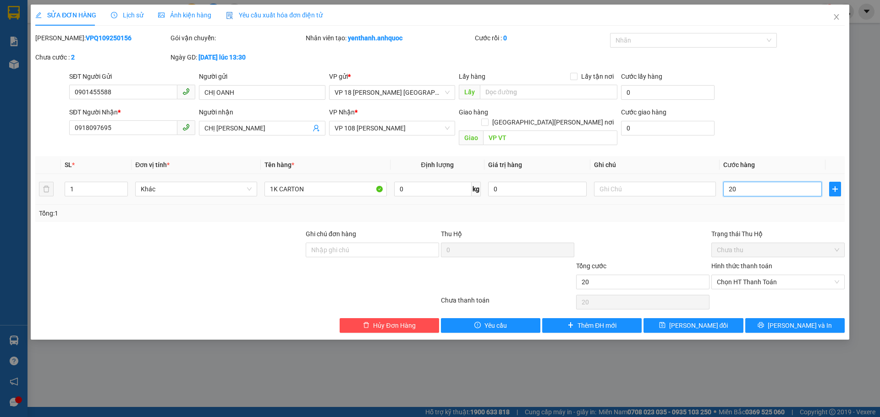
type input "200"
type input "2.000"
type input "20.000"
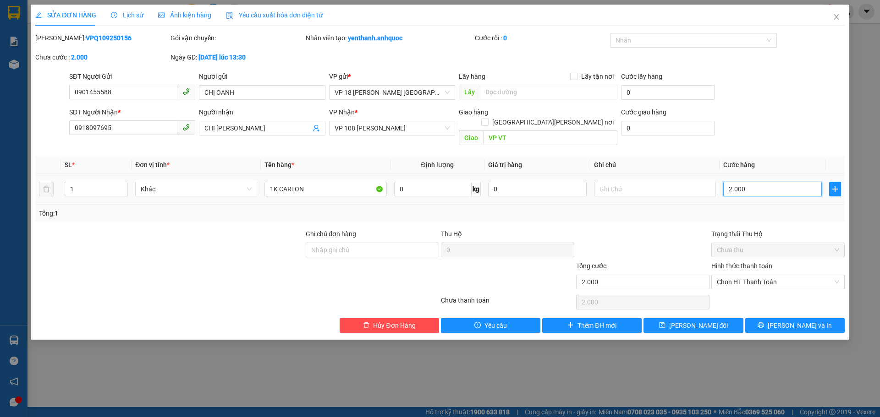
type input "20.000"
click at [804, 321] on span "[PERSON_NAME] và In" at bounding box center [800, 326] width 64 height 10
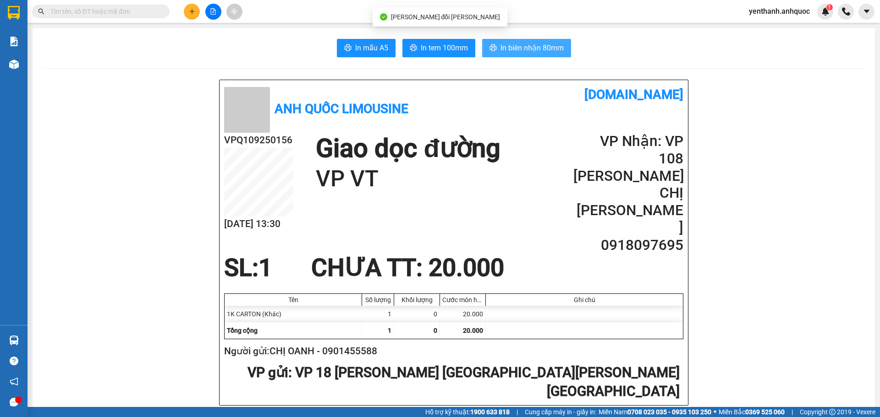
click at [542, 51] on span "In biên nhận 80mm" at bounding box center [531, 47] width 63 height 11
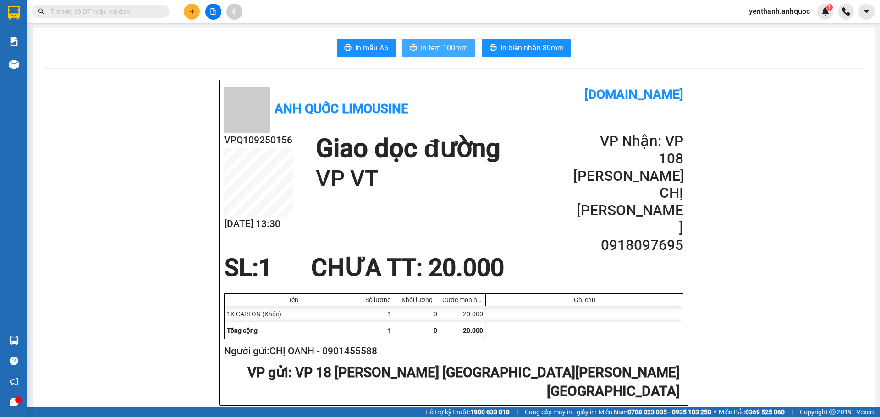
click at [430, 45] on span "In tem 100mm" at bounding box center [444, 47] width 47 height 11
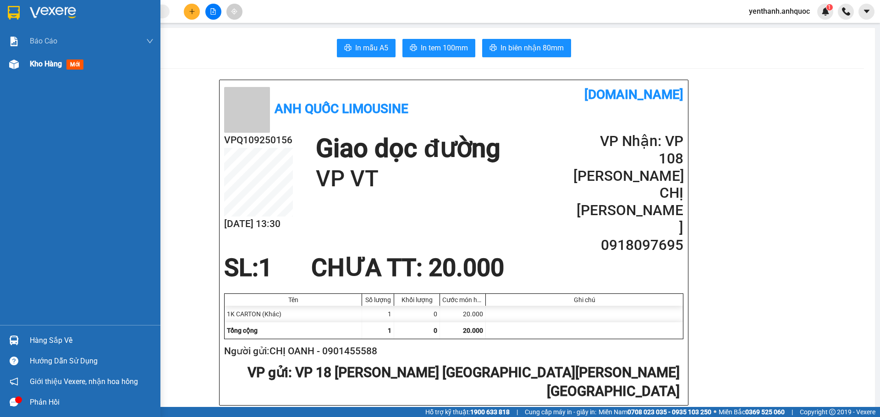
click at [47, 58] on div "Kho hàng mới" at bounding box center [58, 63] width 57 height 11
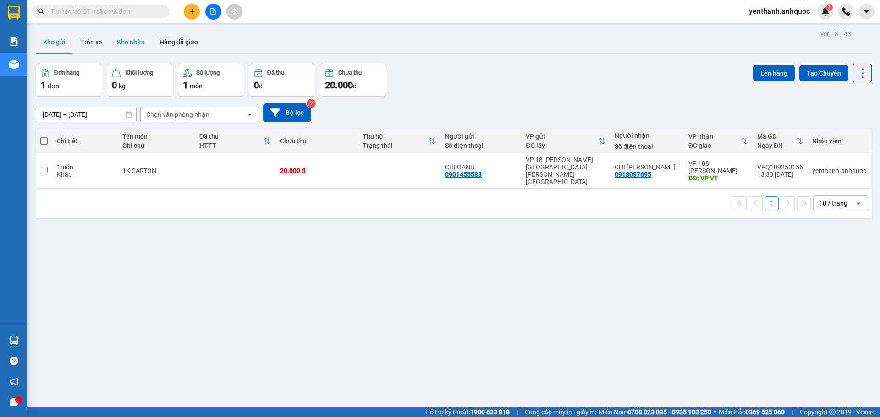
click at [127, 42] on button "Kho nhận" at bounding box center [131, 42] width 43 height 22
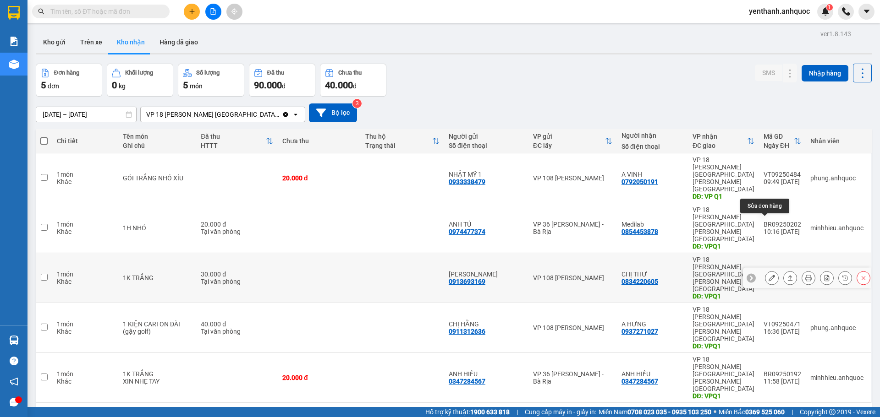
click at [765, 270] on button at bounding box center [771, 278] width 13 height 16
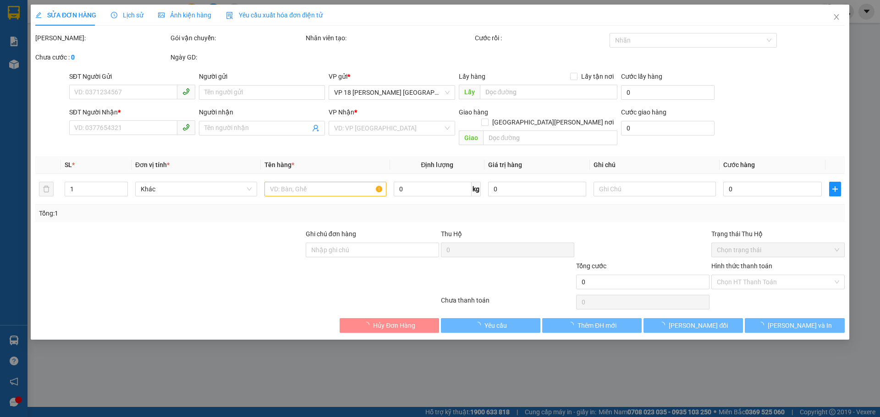
type input "0913693169"
type input "[PERSON_NAME]"
type input "0834220605"
type input "CHỊ THƯ"
type input "VPQ1"
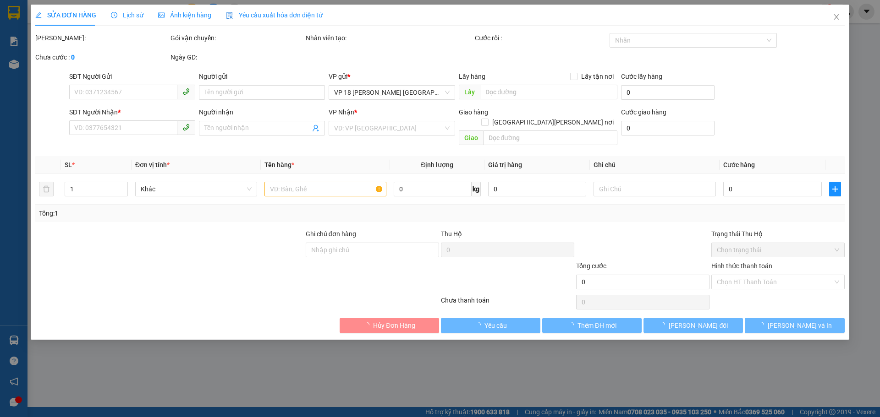
type input "30.000"
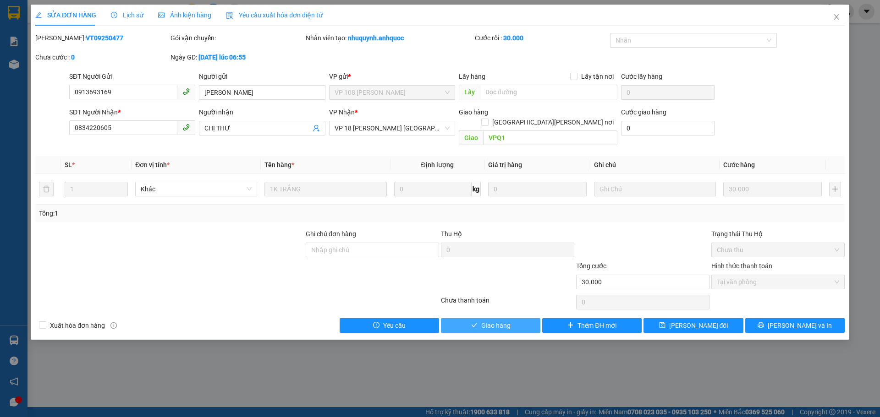
click at [513, 319] on button "Giao hàng" at bounding box center [490, 326] width 99 height 15
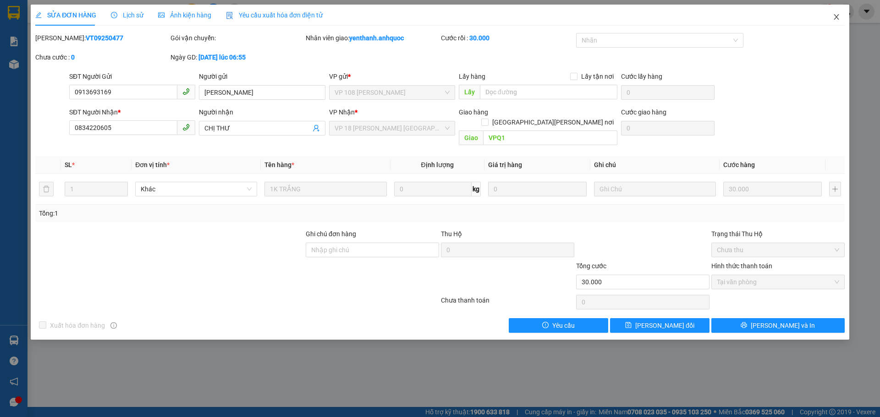
click at [838, 14] on icon "close" at bounding box center [836, 16] width 7 height 7
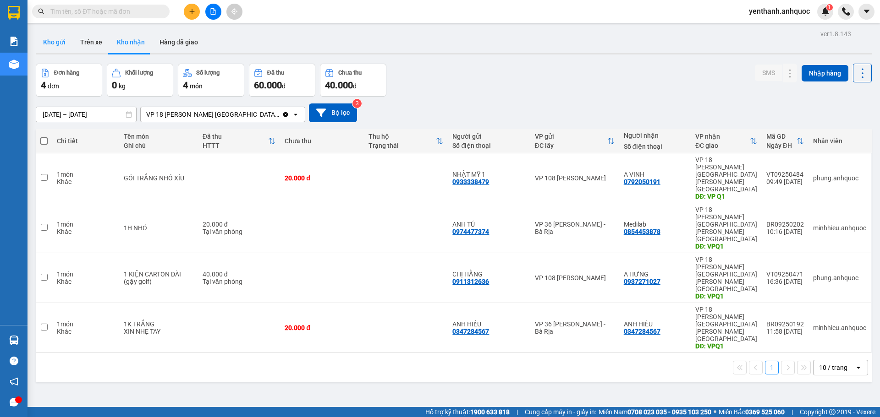
click at [66, 46] on button "Kho gửi" at bounding box center [54, 42] width 37 height 22
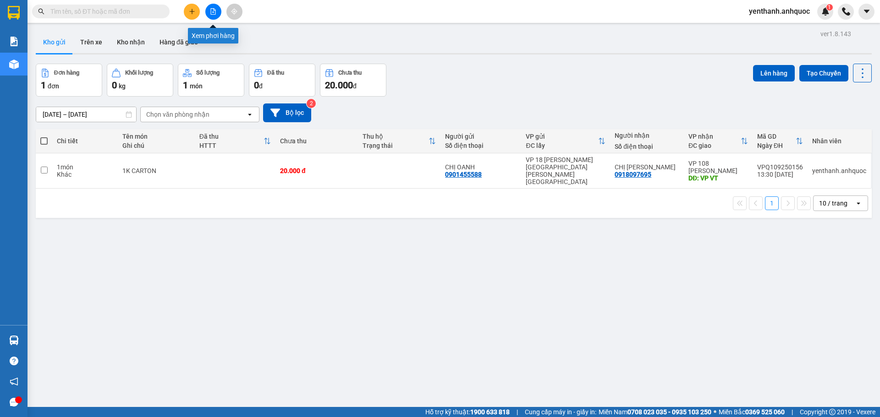
click at [213, 14] on icon "file-add" at bounding box center [213, 11] width 6 height 6
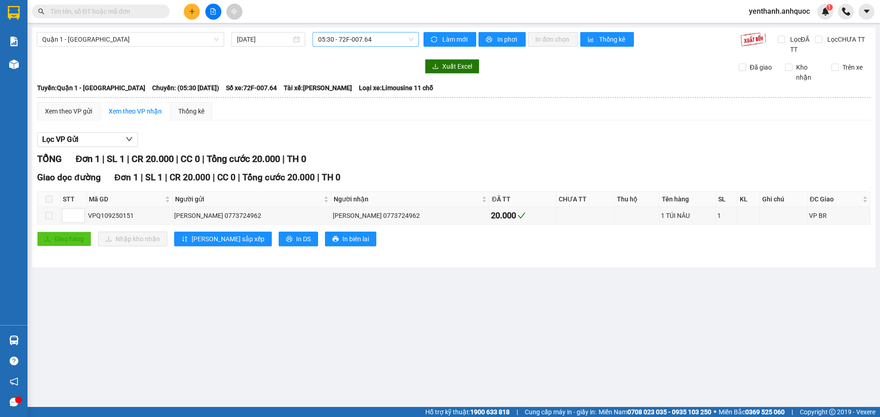
click at [382, 34] on span "05:30 - 72F-007.64" at bounding box center [365, 40] width 95 height 14
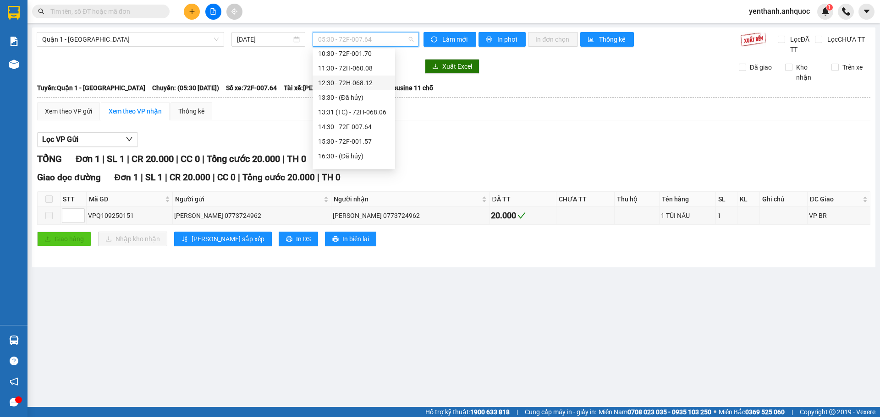
scroll to position [92, 0]
click at [368, 99] on div "13:31 (TC) - 72H-068.06" at bounding box center [353, 98] width 71 height 10
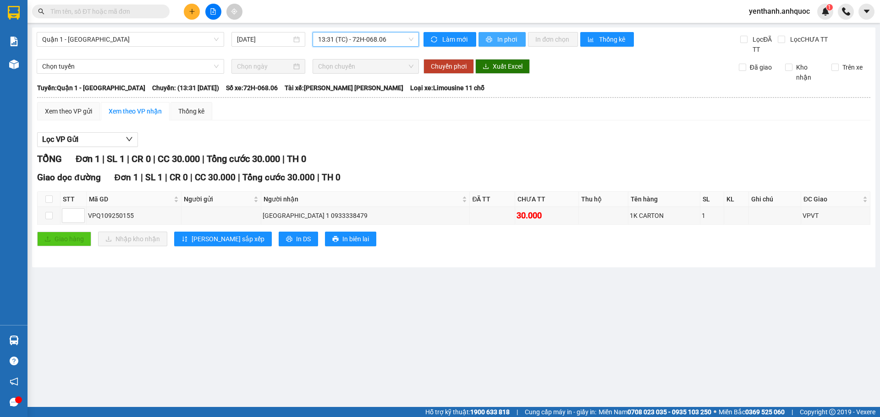
click at [510, 38] on span "In phơi" at bounding box center [507, 39] width 21 height 10
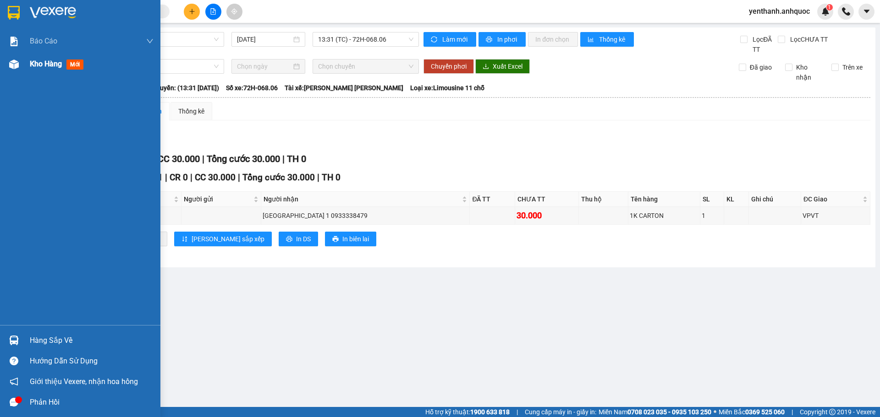
click at [47, 64] on span "Kho hàng" at bounding box center [46, 64] width 32 height 9
